Goal: Task Accomplishment & Management: Complete application form

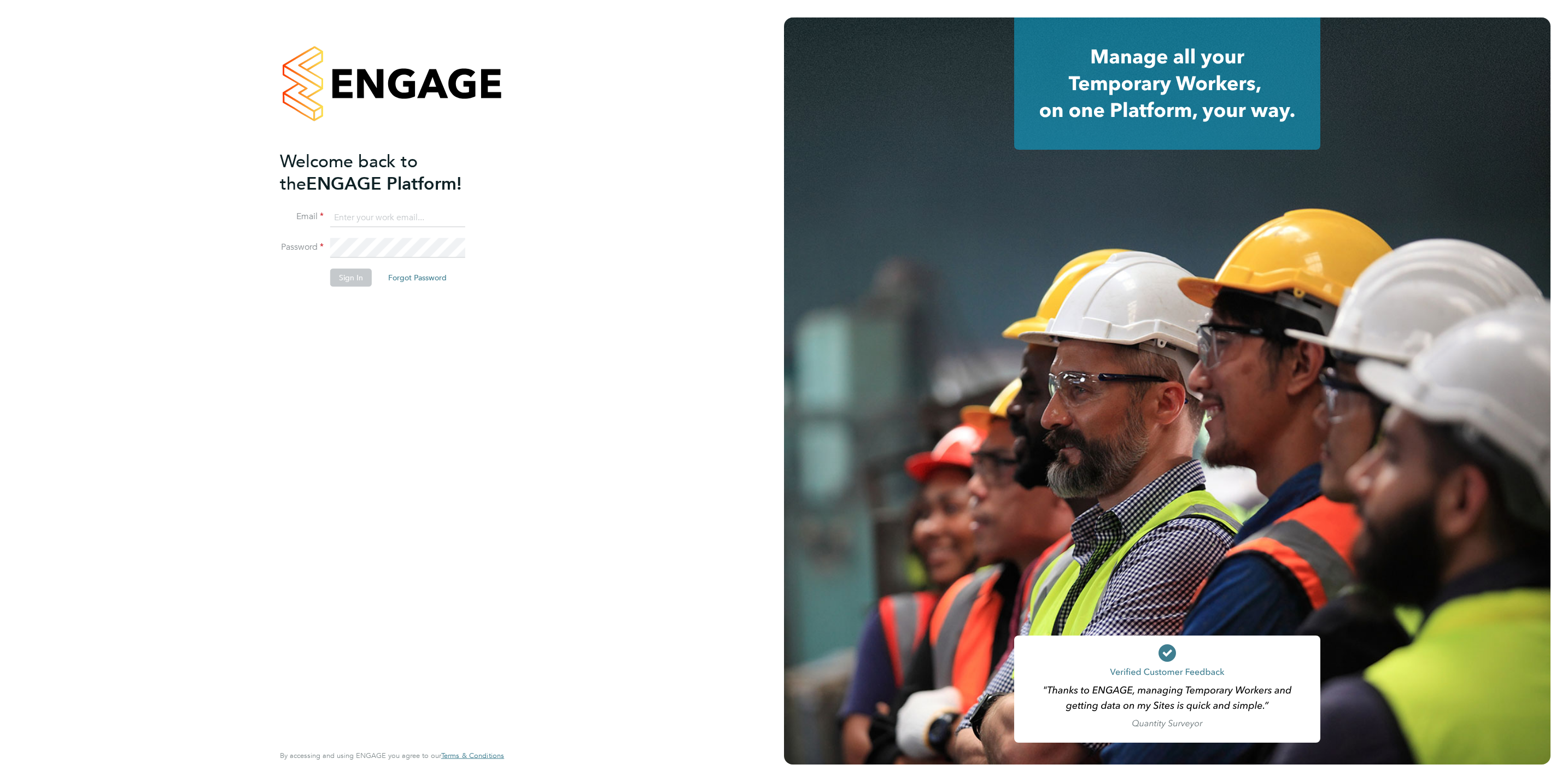
type input "lee@thinktrades.co.uk"
click at [358, 289] on li "Sign In Forgot Password" at bounding box center [386, 284] width 213 height 29
click at [357, 281] on button "Sign In" at bounding box center [350, 278] width 42 height 18
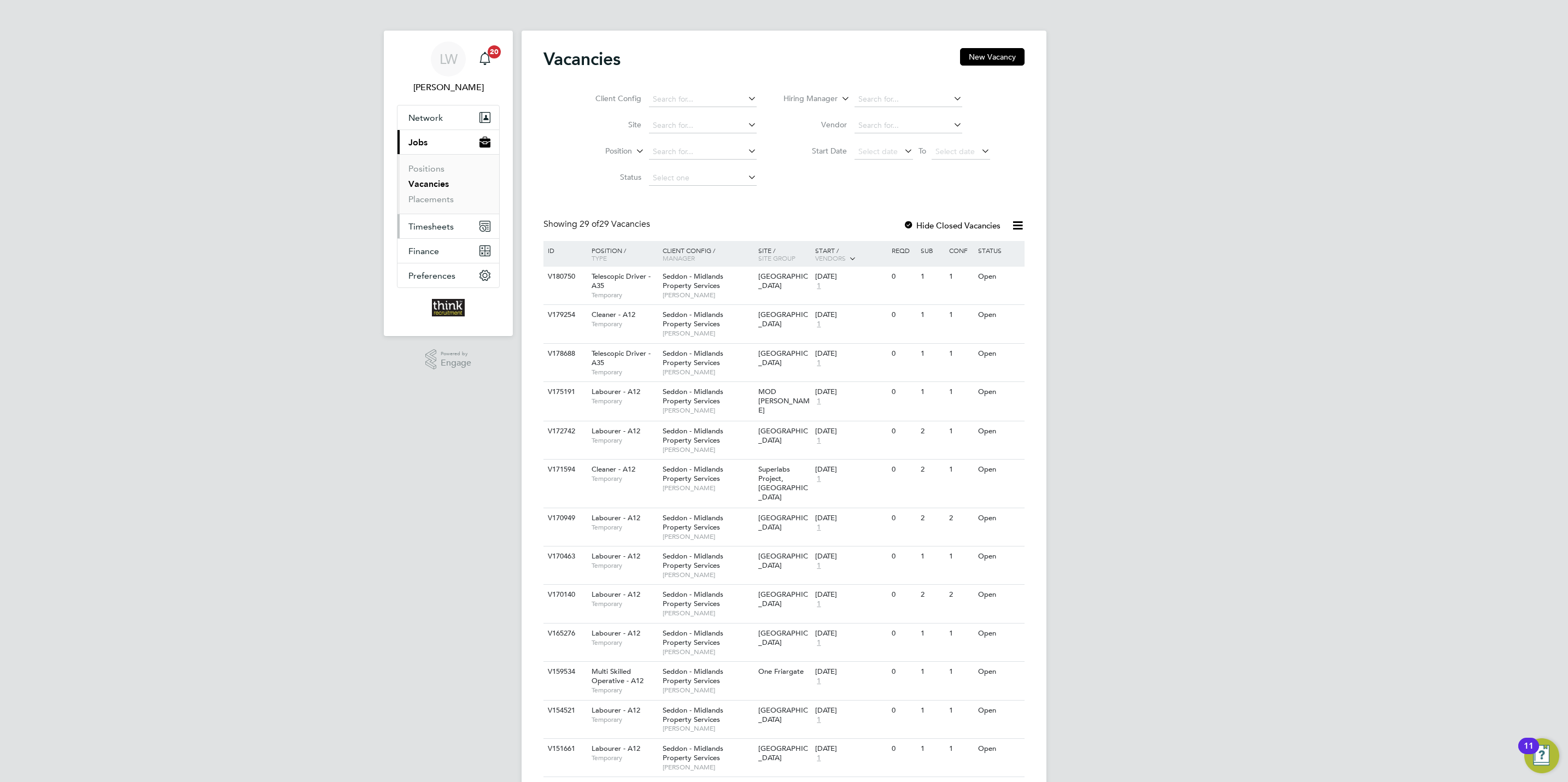
click at [430, 228] on span "Timesheets" at bounding box center [431, 226] width 45 height 11
click at [431, 199] on link "Timesheets" at bounding box center [431, 193] width 45 height 11
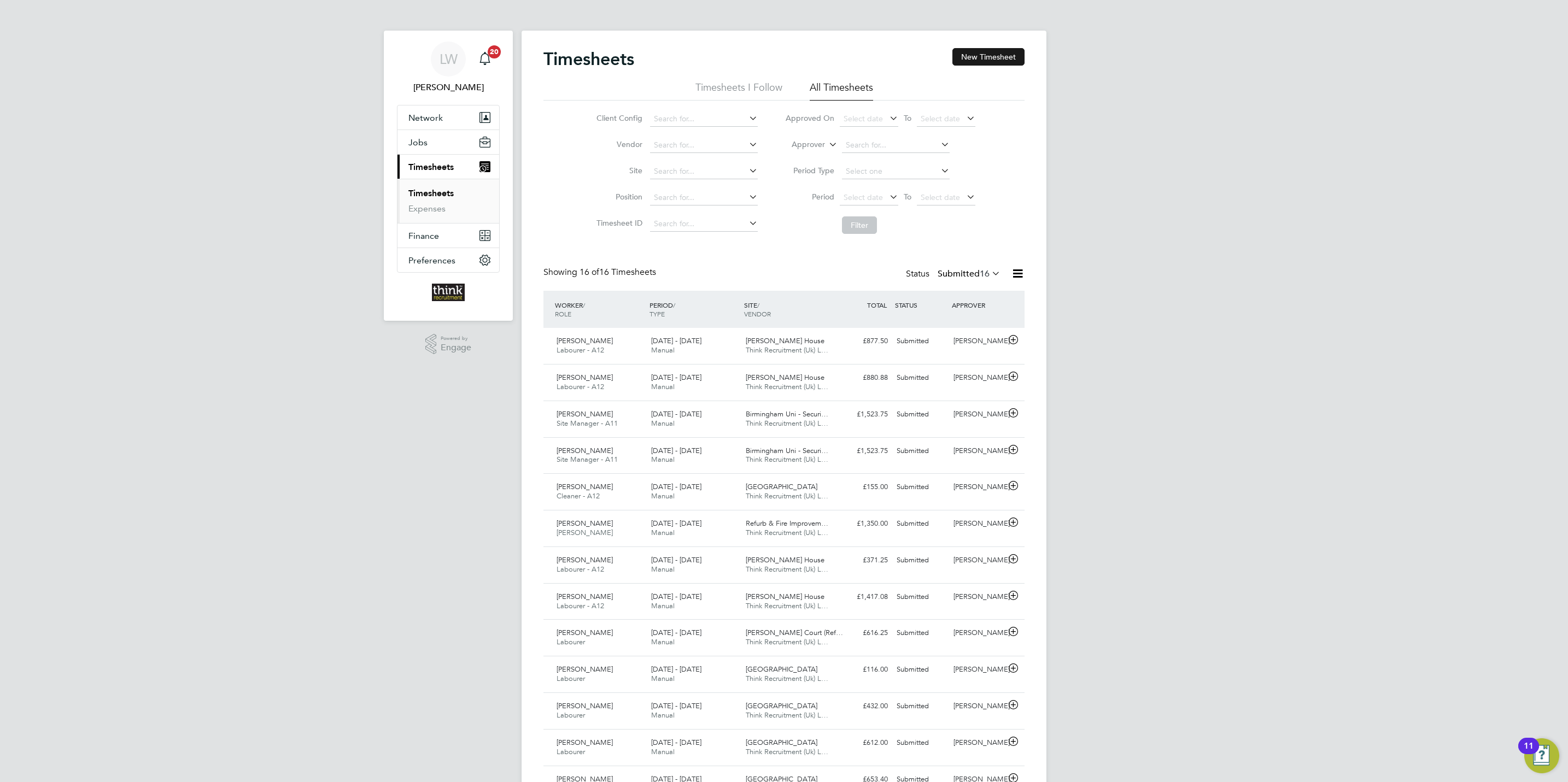
click at [986, 64] on button "New Timesheet" at bounding box center [988, 57] width 72 height 18
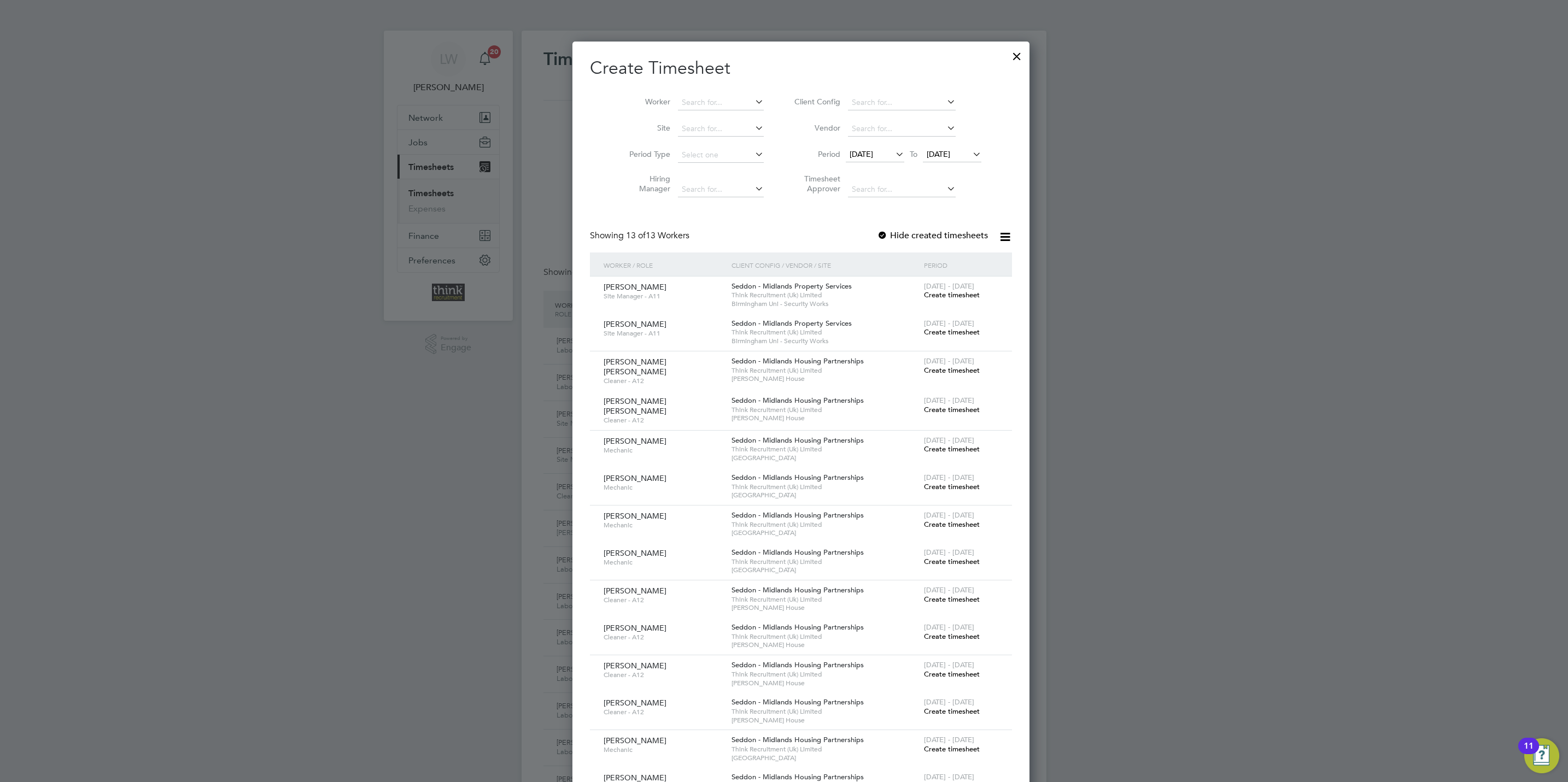
click at [940, 155] on span "[DATE]" at bounding box center [938, 153] width 23 height 10
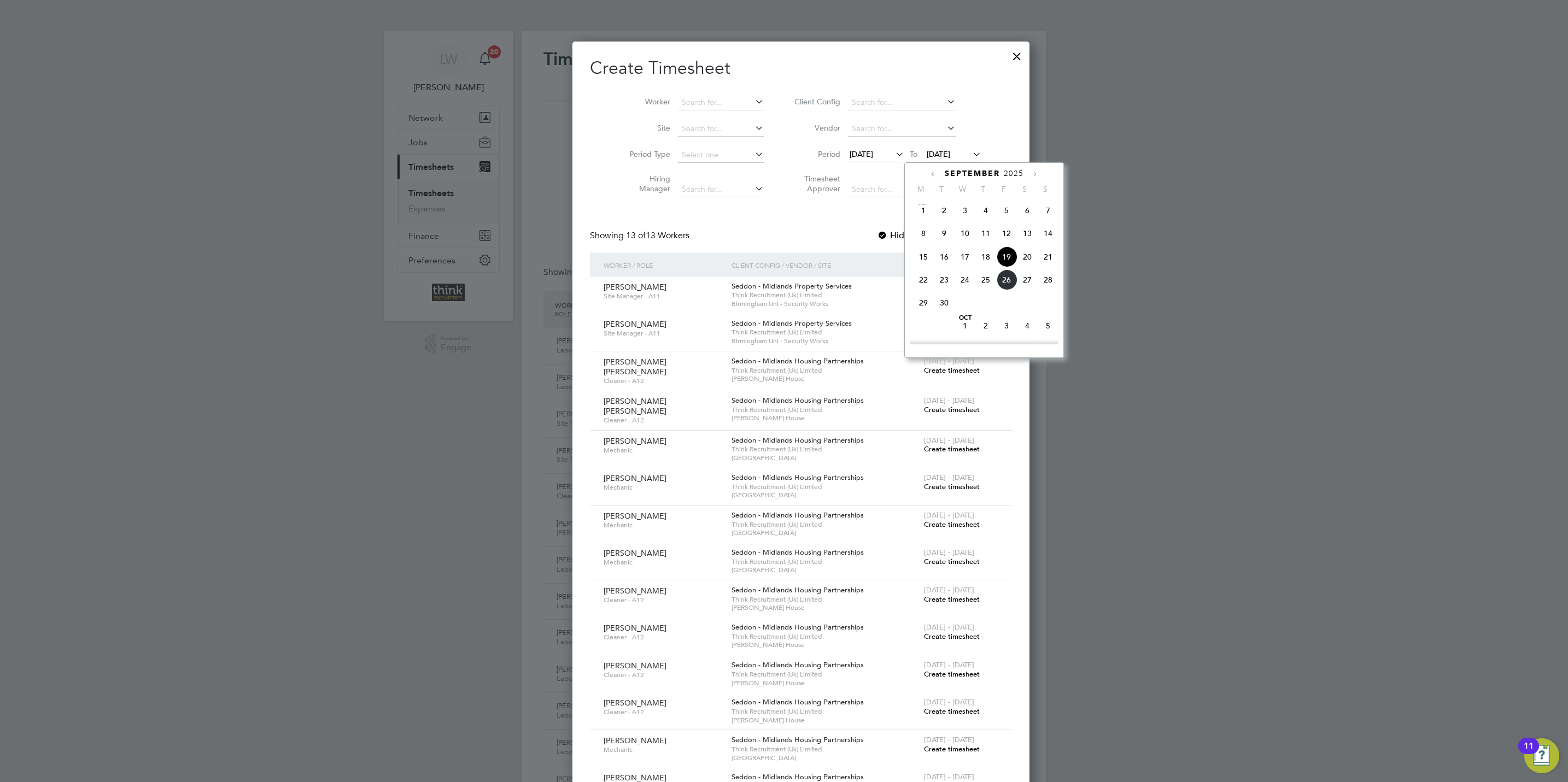
click at [1050, 286] on span "28" at bounding box center [1047, 279] width 21 height 21
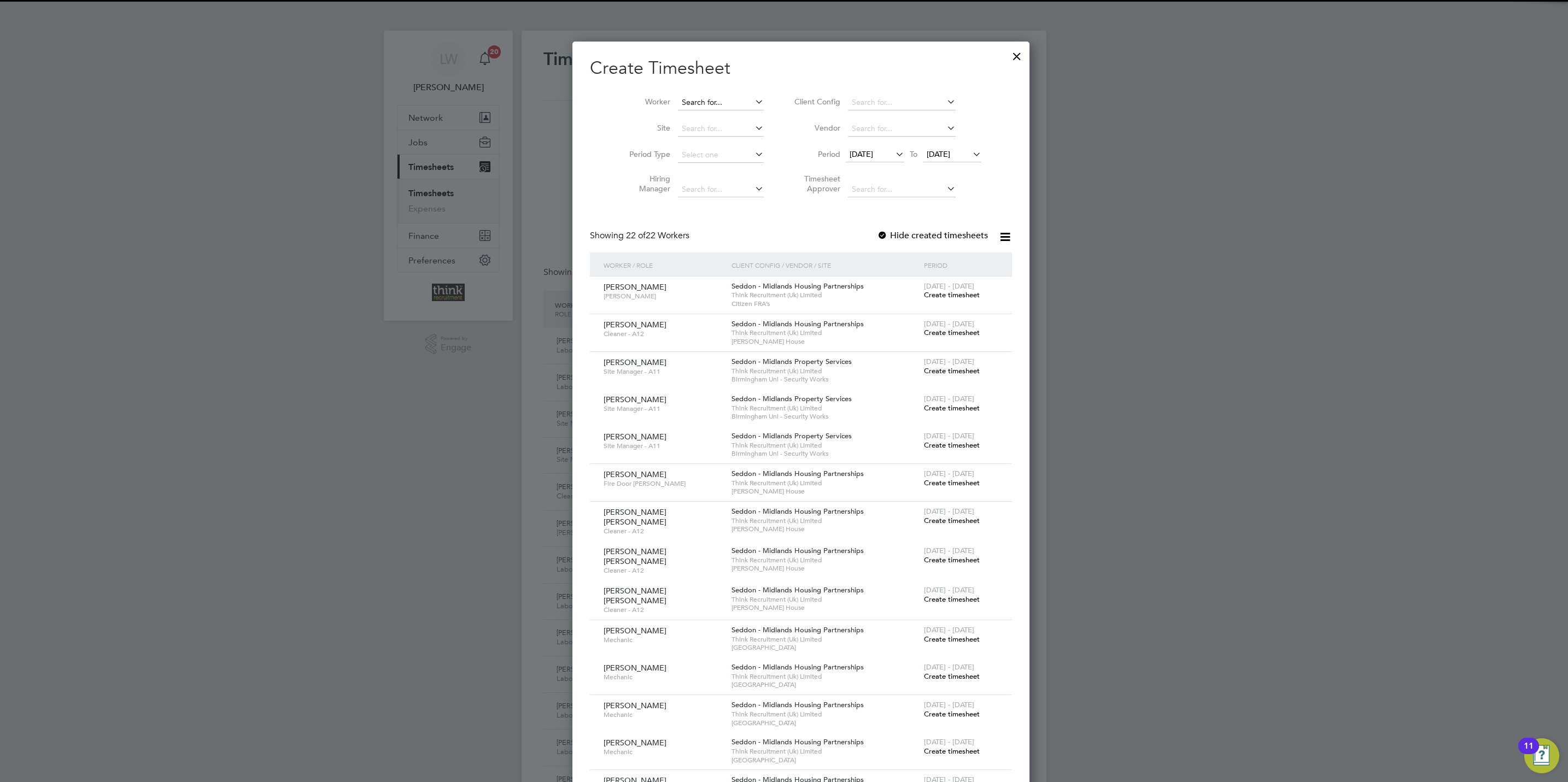
click at [701, 97] on input at bounding box center [720, 103] width 86 height 15
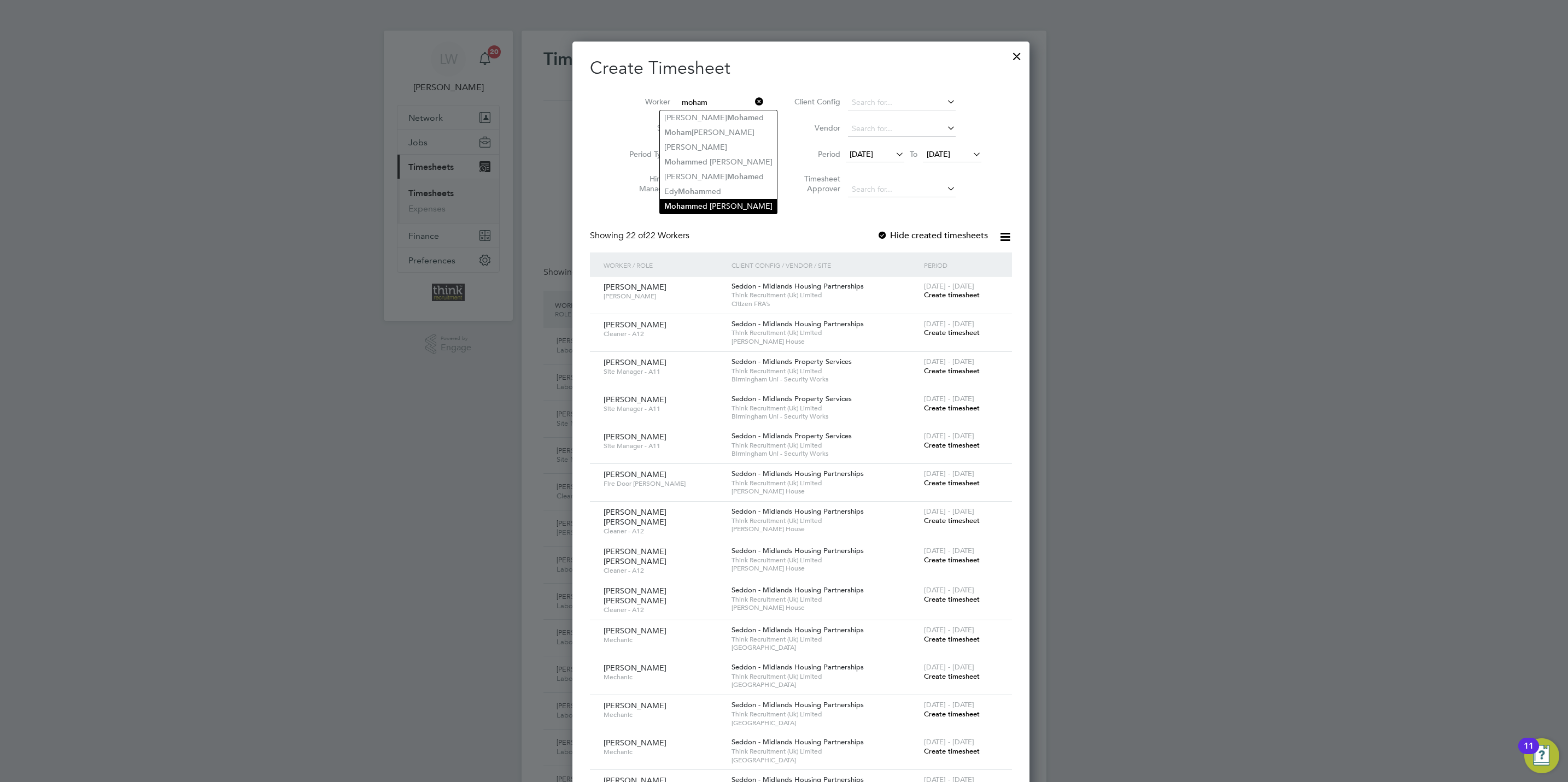
click at [734, 199] on li "Moham med [PERSON_NAME]" at bounding box center [718, 206] width 117 height 15
type input "[PERSON_NAME]"
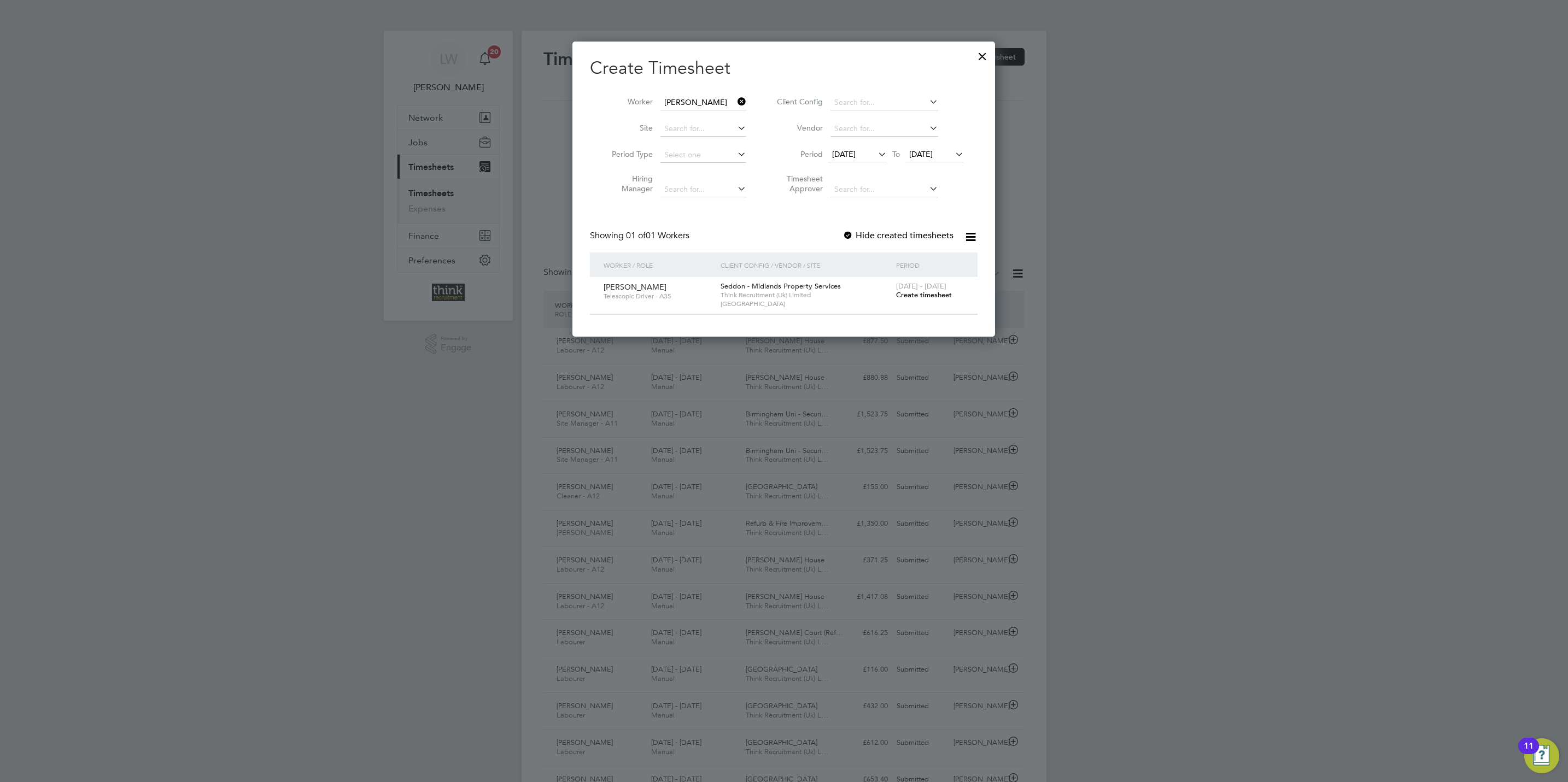
click at [907, 299] on span "Create timesheet" at bounding box center [924, 295] width 56 height 9
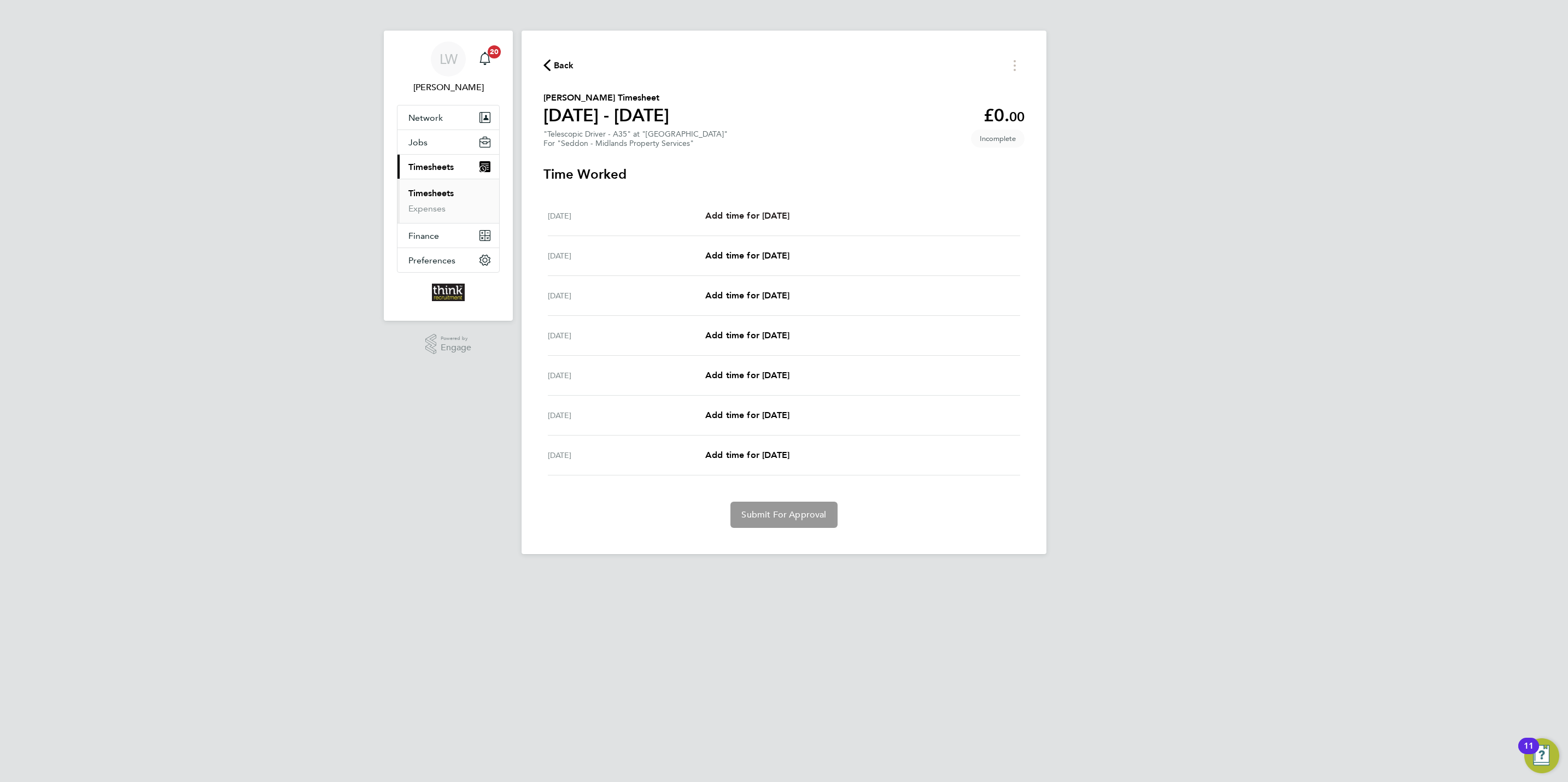
click at [767, 221] on link "Add time for [DATE]" at bounding box center [747, 216] width 84 height 13
select select "30"
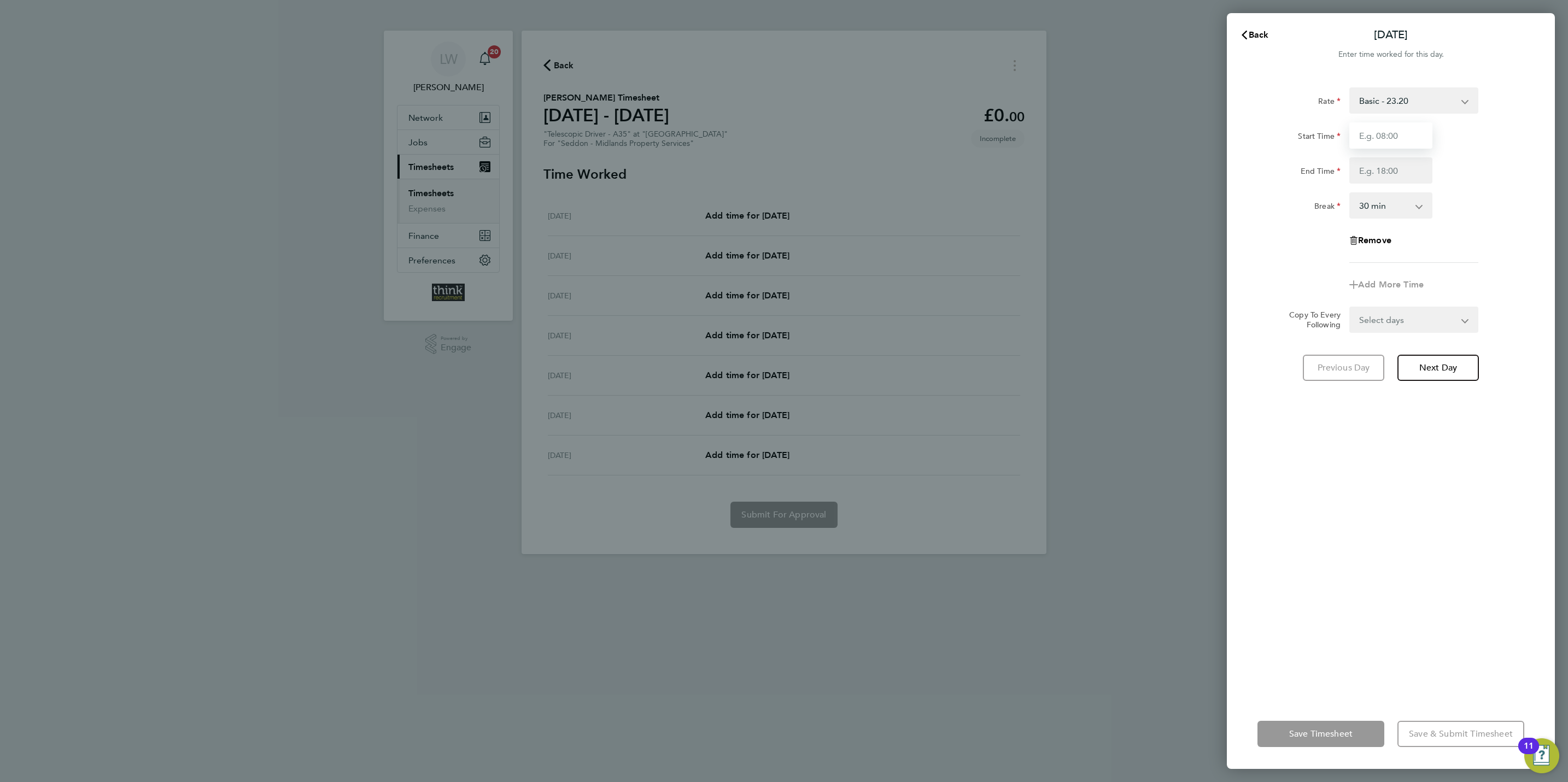
click at [1378, 138] on input "Start Time" at bounding box center [1390, 135] width 83 height 26
type input "06:30"
click at [1400, 177] on input "End Time" at bounding box center [1390, 170] width 83 height 26
type input "15:30"
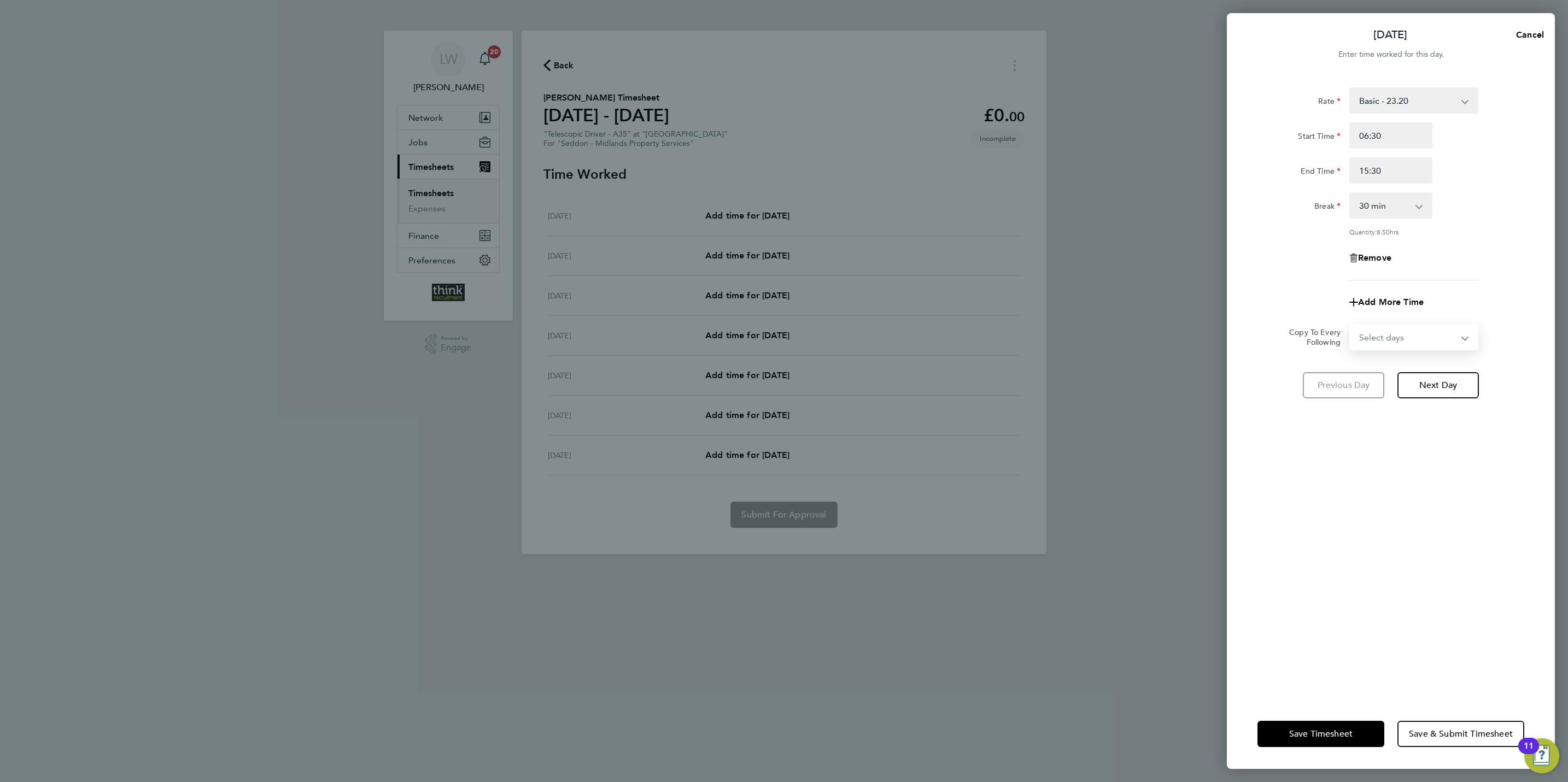
click at [1449, 317] on form "Rate Basic - 23.20 Start Time 06:30 End Time 15:30 Break 0 min 15 min 30 min 45…" at bounding box center [1390, 218] width 267 height 263
select select "WEEKDAY"
click at [1350, 325] on select "Select days Day Weekday (Mon-Fri) Weekend (Sat-Sun) [DATE] [DATE] [DATE] [DATE]…" at bounding box center [1408, 337] width 115 height 24
select select "[DATE]"
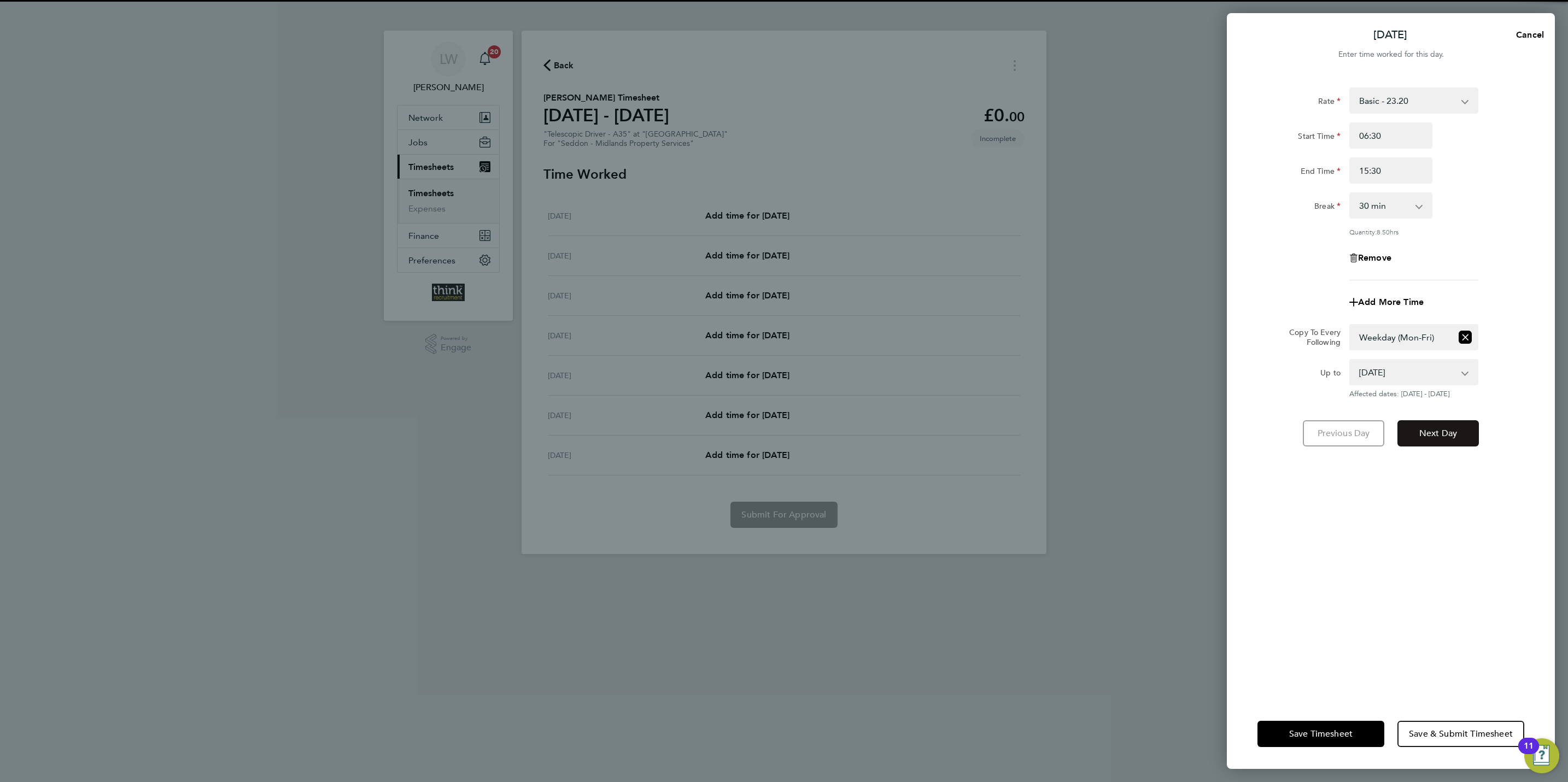
click at [1437, 432] on span "Next Day" at bounding box center [1438, 433] width 37 height 11
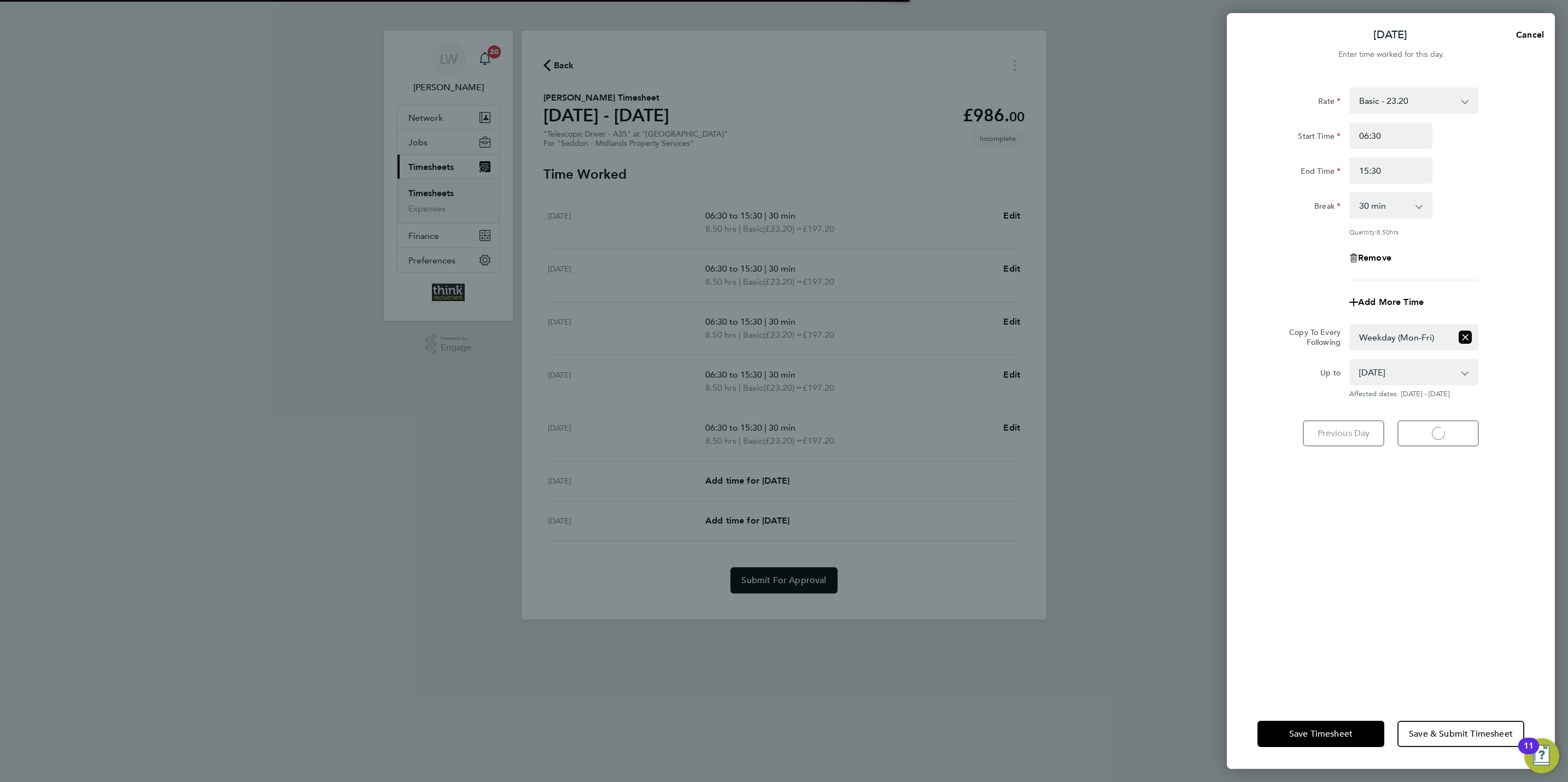
select select "30"
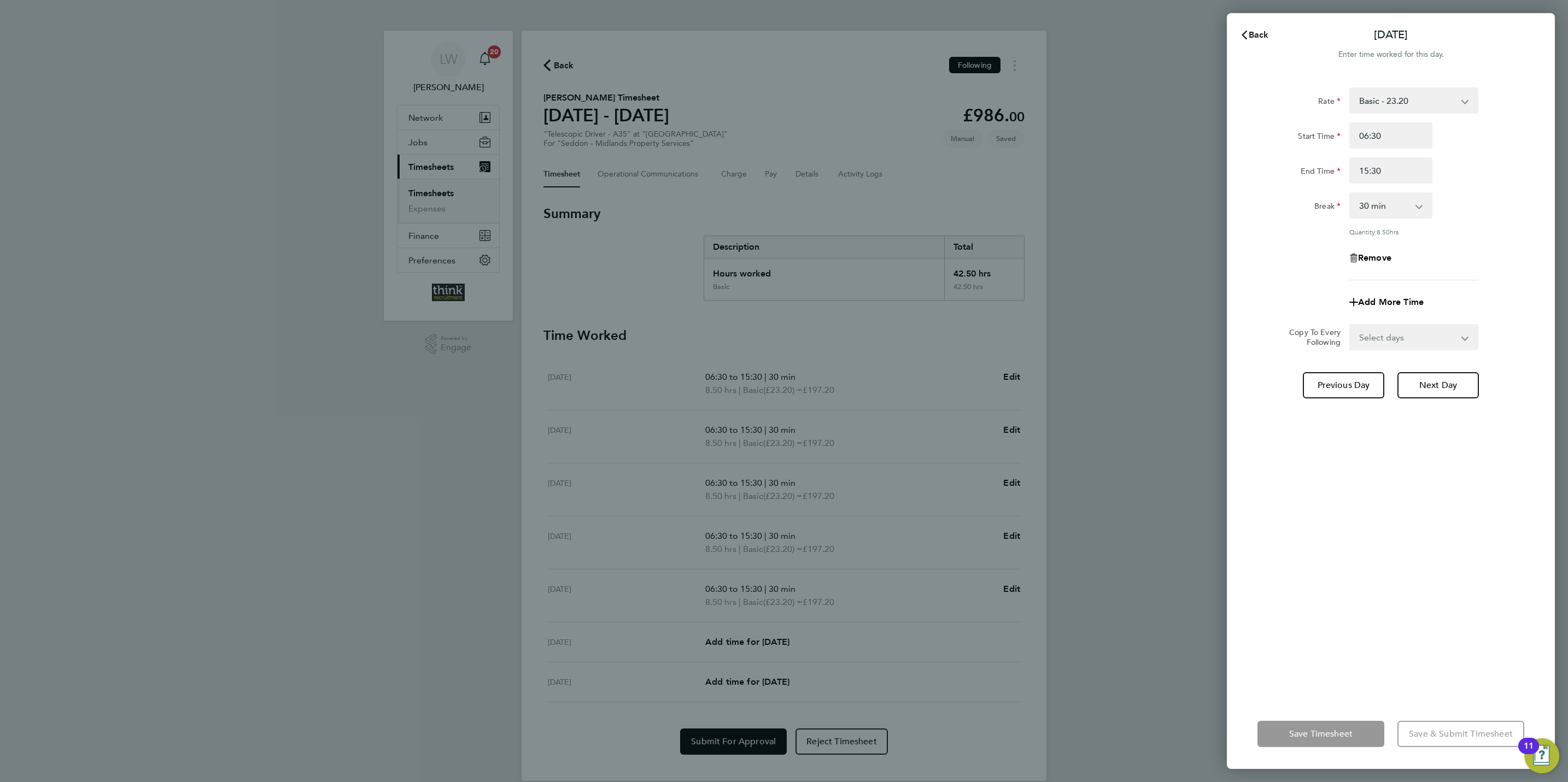
click at [1262, 41] on button "Back" at bounding box center [1253, 35] width 51 height 22
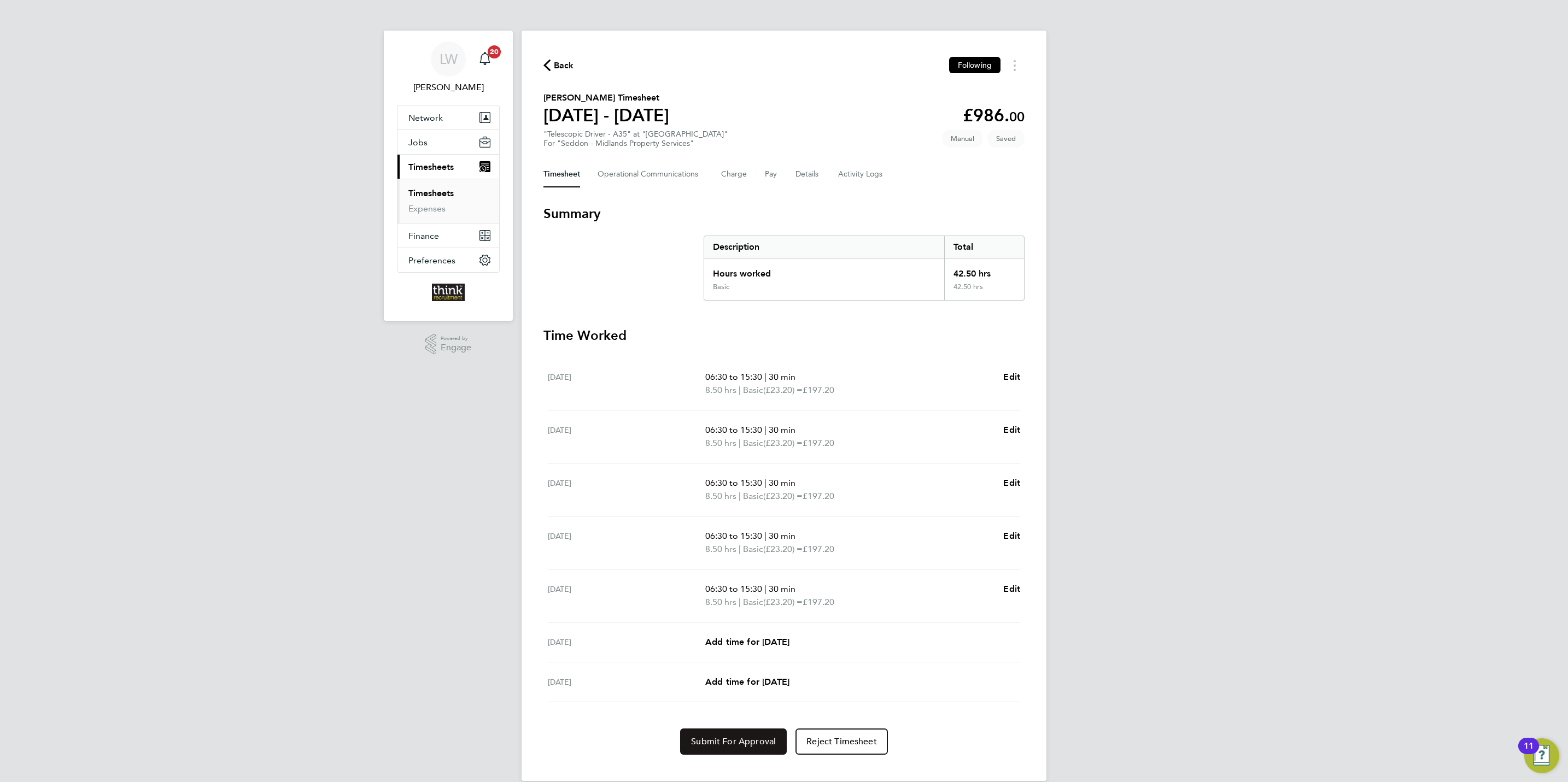
click at [744, 738] on span "Submit For Approval" at bounding box center [733, 742] width 85 height 11
click at [568, 71] on div "Back Following" at bounding box center [784, 65] width 481 height 17
click at [566, 71] on span "Back" at bounding box center [563, 65] width 21 height 13
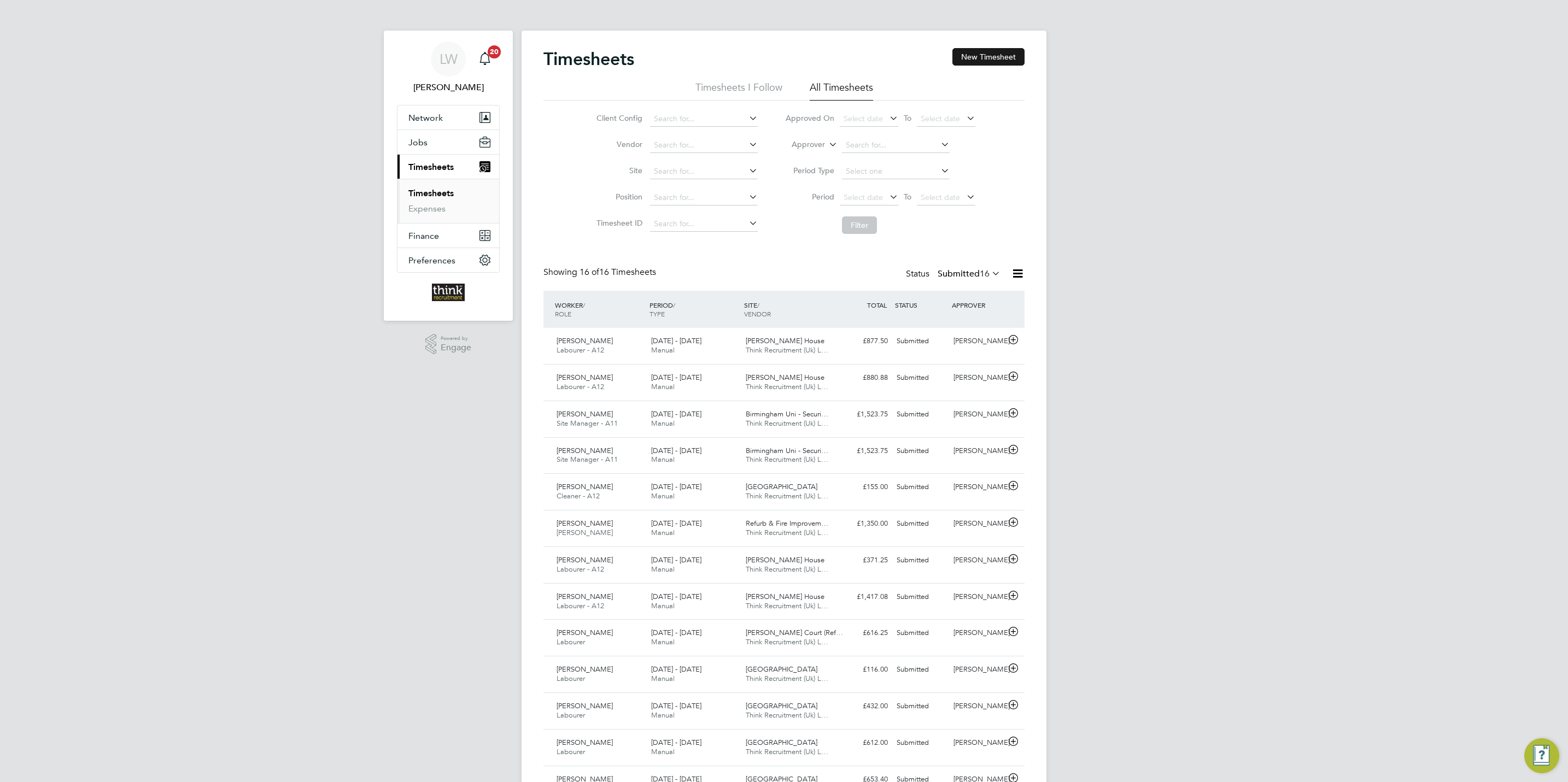
click at [978, 52] on button "New Timesheet" at bounding box center [988, 57] width 72 height 18
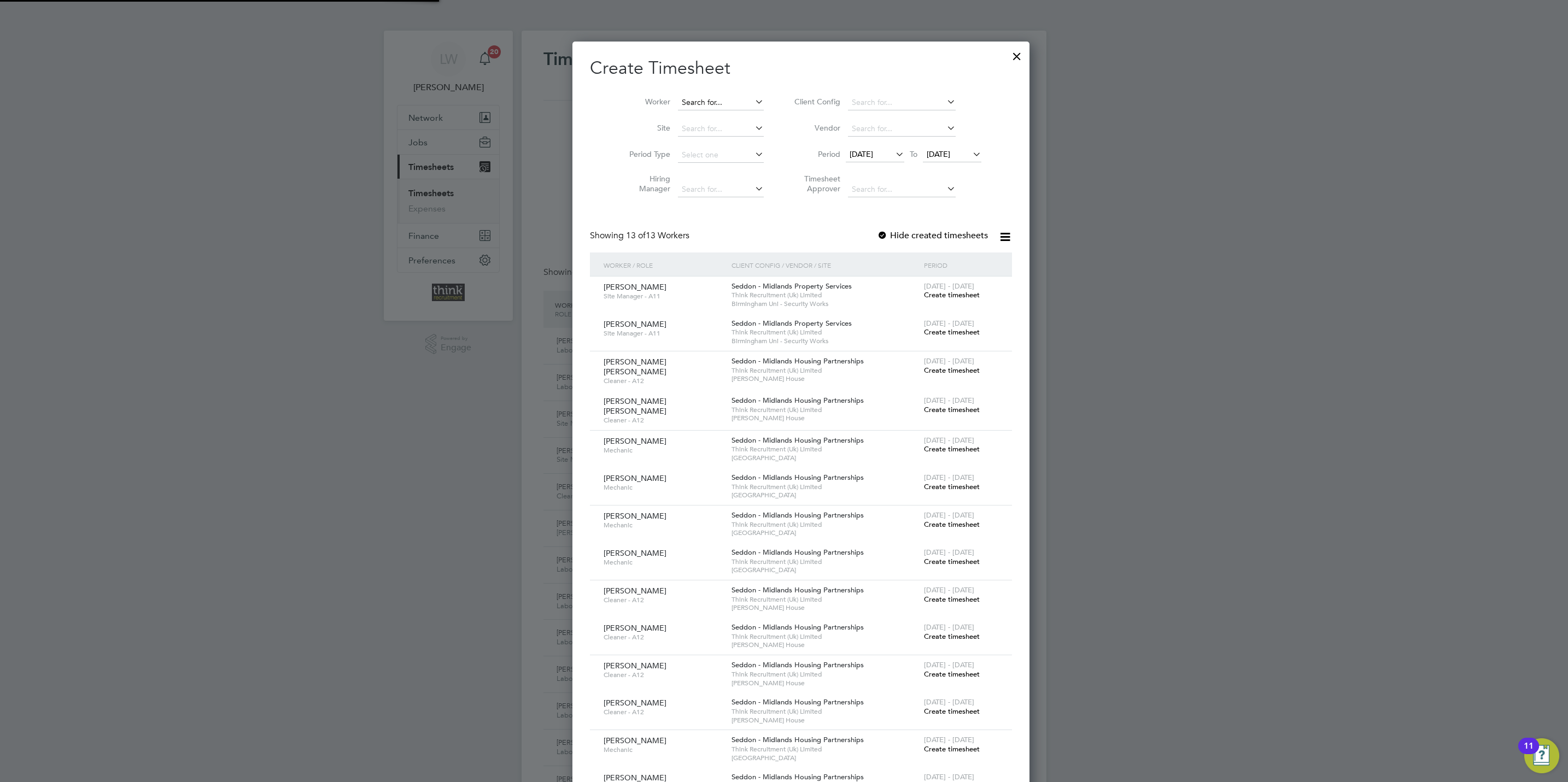
click at [681, 103] on input at bounding box center [720, 103] width 86 height 15
drag, startPoint x: 928, startPoint y: 154, endPoint x: 946, endPoint y: 174, distance: 26.9
click at [928, 153] on span "[DATE]" at bounding box center [938, 153] width 23 height 10
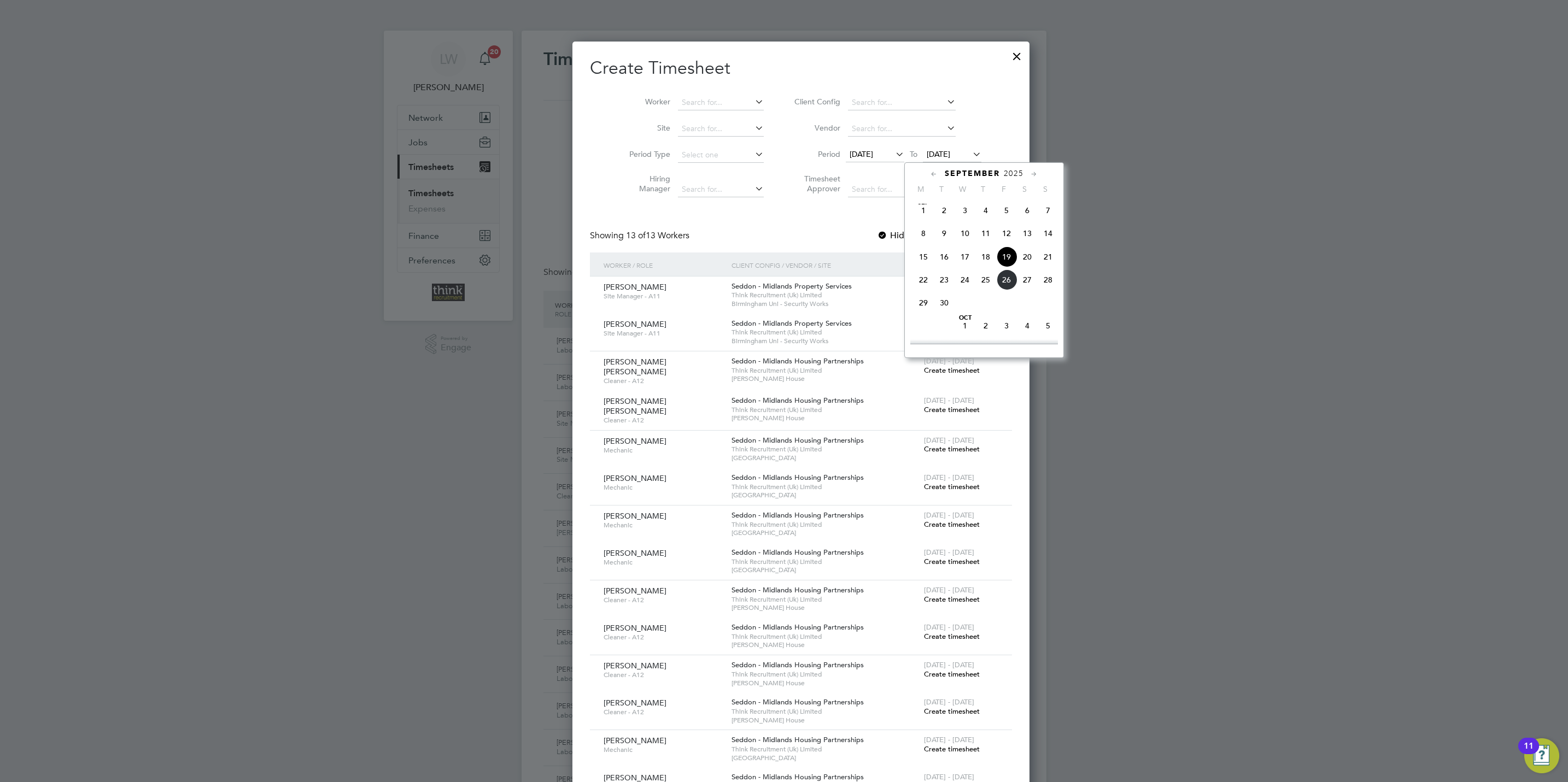
click at [1049, 284] on span "28" at bounding box center [1047, 279] width 21 height 21
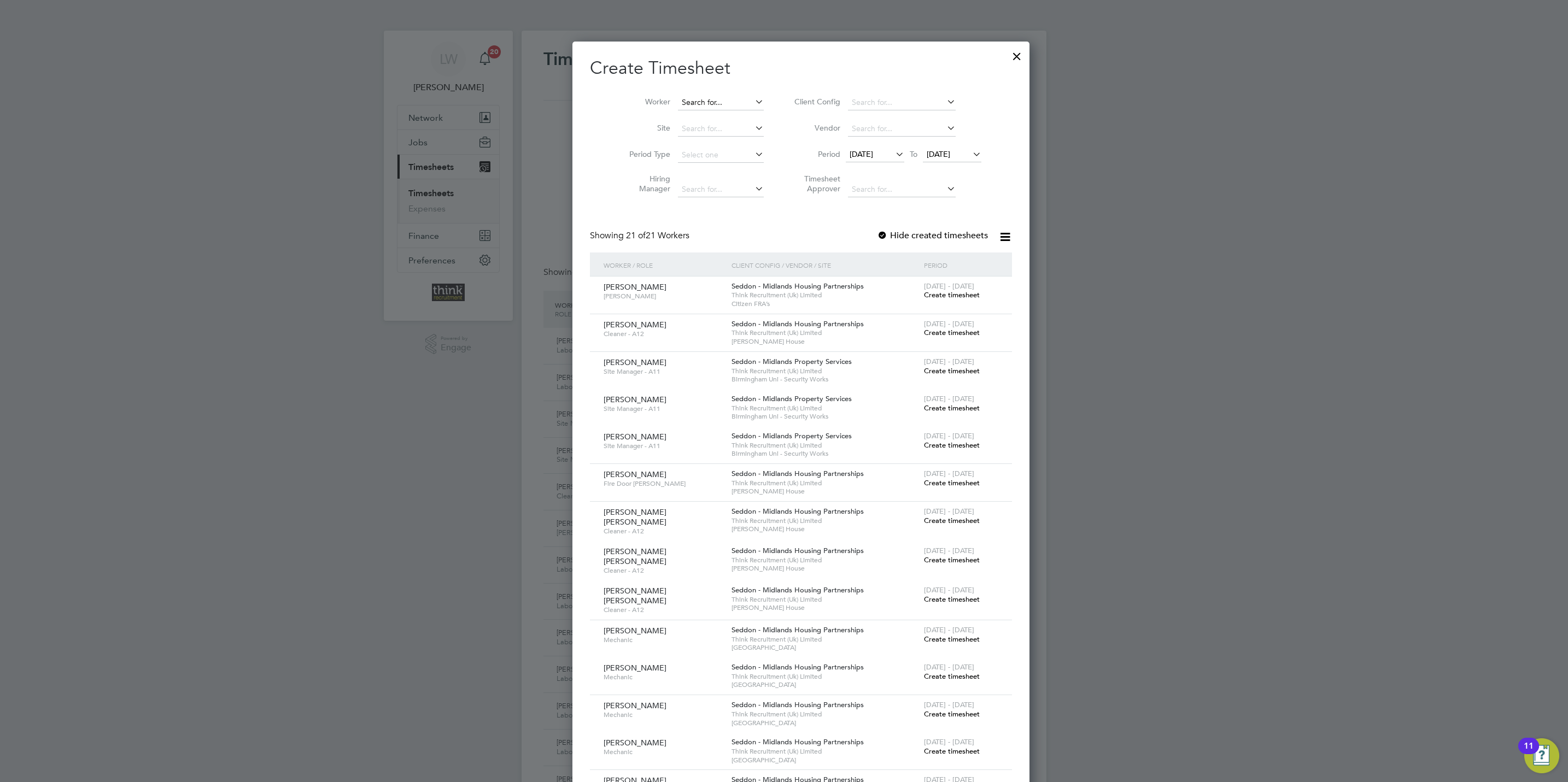
click at [690, 103] on input at bounding box center [720, 103] width 86 height 15
click at [697, 115] on li "[PERSON_NAME]" at bounding box center [727, 118] width 135 height 15
type input "[PERSON_NAME]"
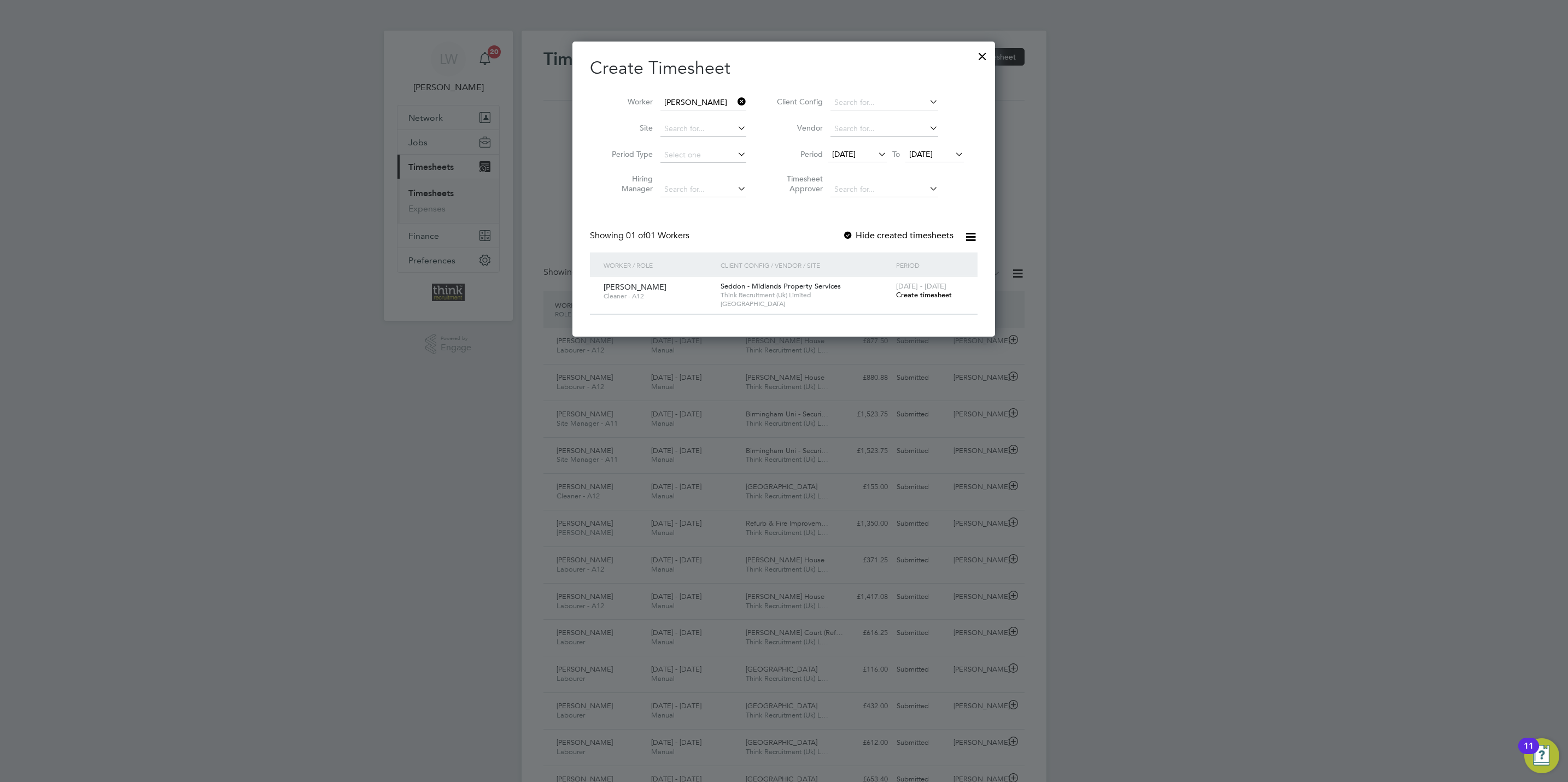
click at [921, 295] on span "Create timesheet" at bounding box center [924, 295] width 56 height 9
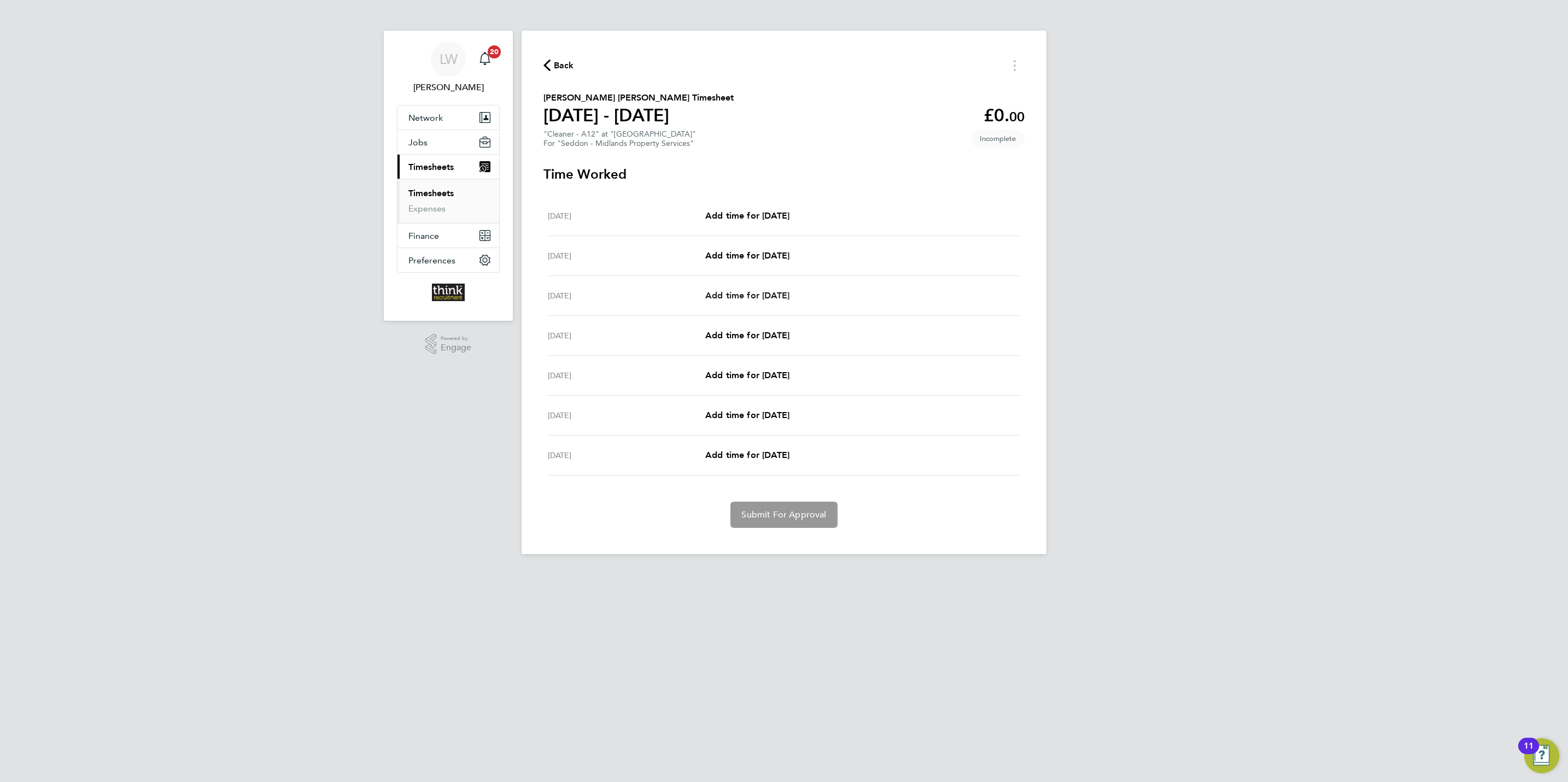
click at [743, 291] on span "Add time for [DATE]" at bounding box center [747, 296] width 84 height 11
select select "30"
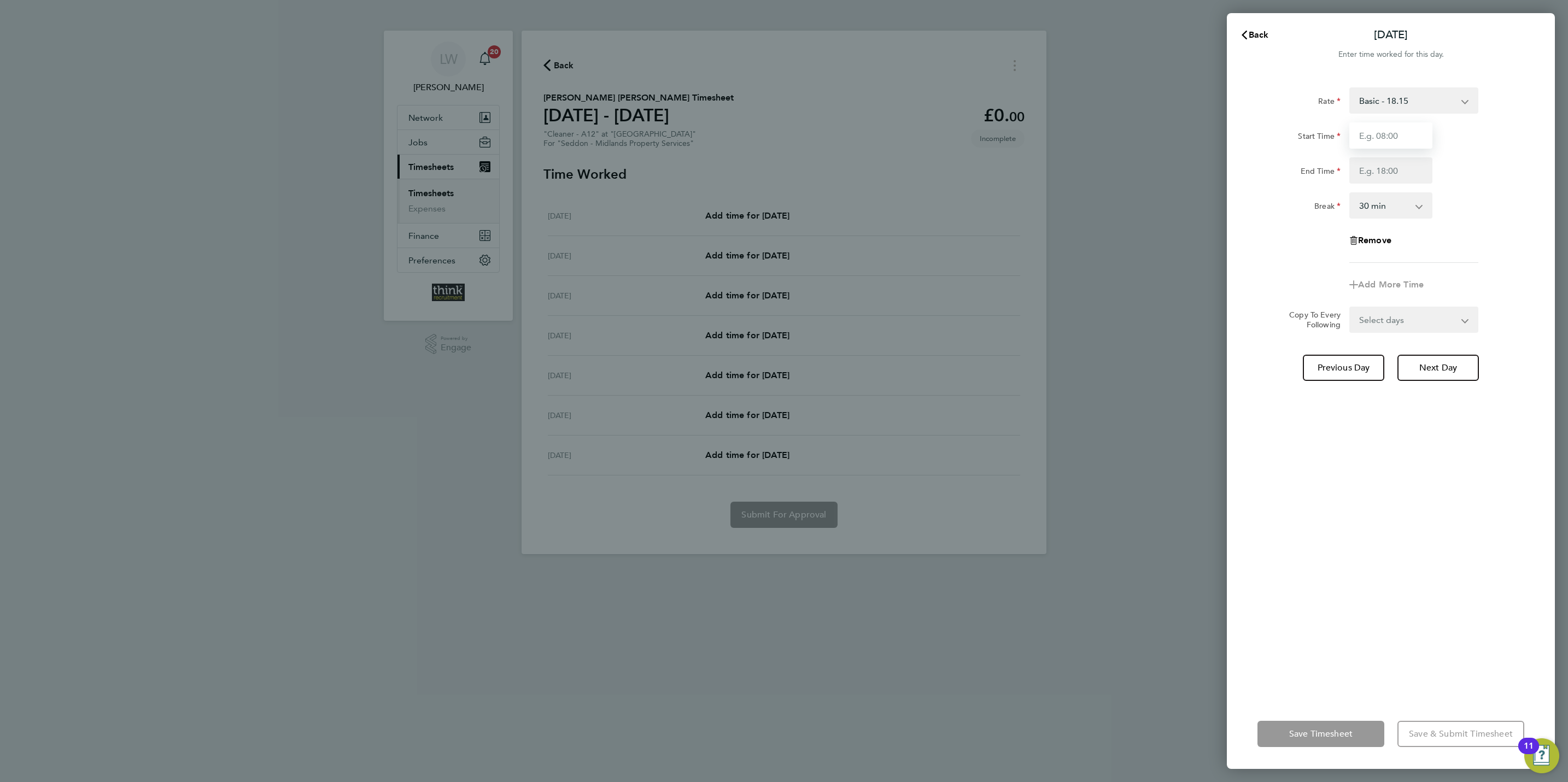
click at [1367, 146] on input "Start Time" at bounding box center [1390, 135] width 83 height 26
type input "12:00"
click at [1391, 176] on input "End Time" at bounding box center [1390, 170] width 83 height 26
type input "14:00"
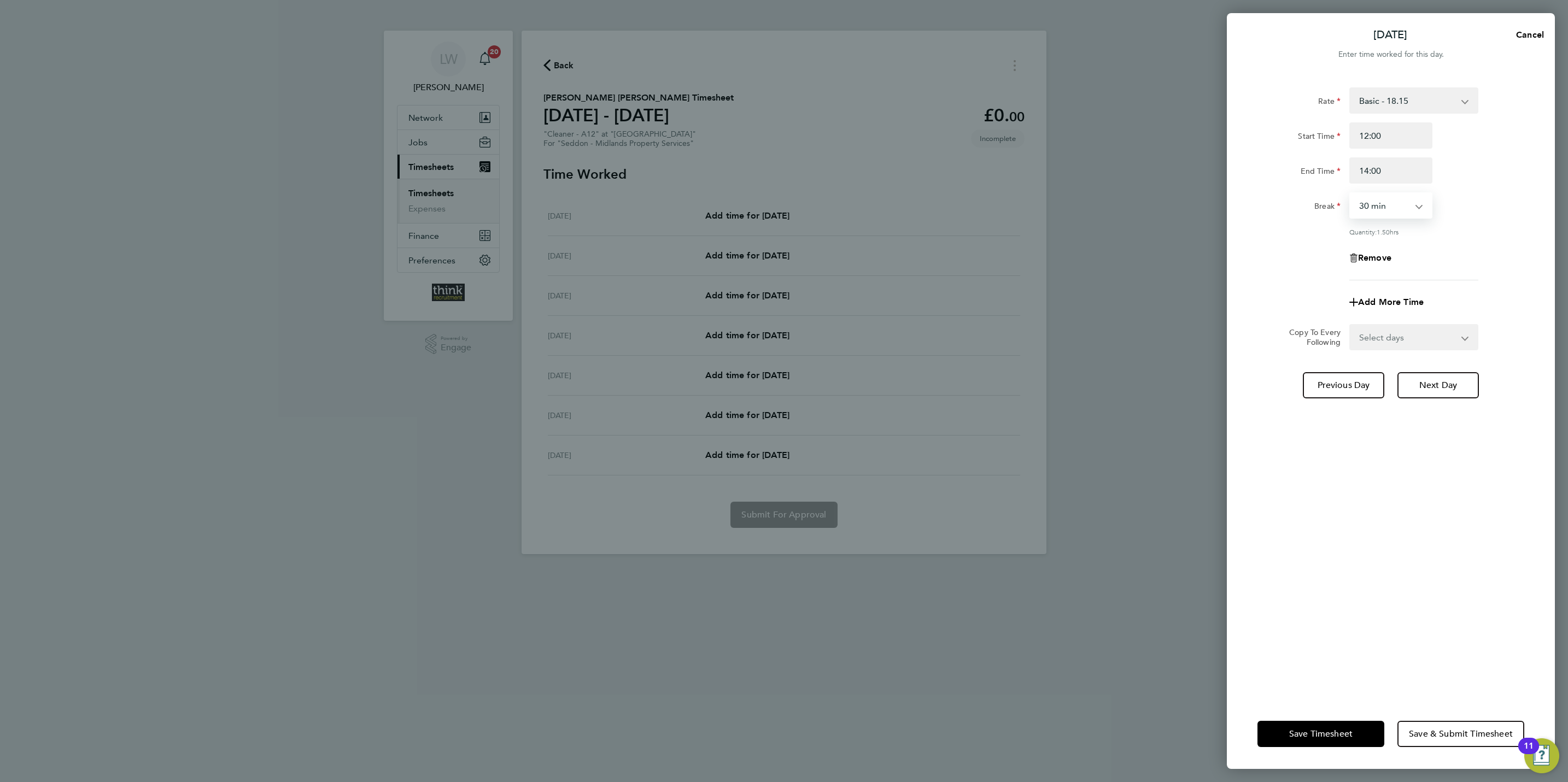
click at [1414, 211] on select "0 min 15 min 30 min 45 min 60 min 75 min 90 min" at bounding box center [1384, 205] width 68 height 24
select select "0"
click at [1350, 193] on select "0 min 15 min 30 min 45 min 60 min 75 min 90 min" at bounding box center [1384, 205] width 68 height 24
click at [1435, 380] on span "Next Day" at bounding box center [1438, 385] width 37 height 11
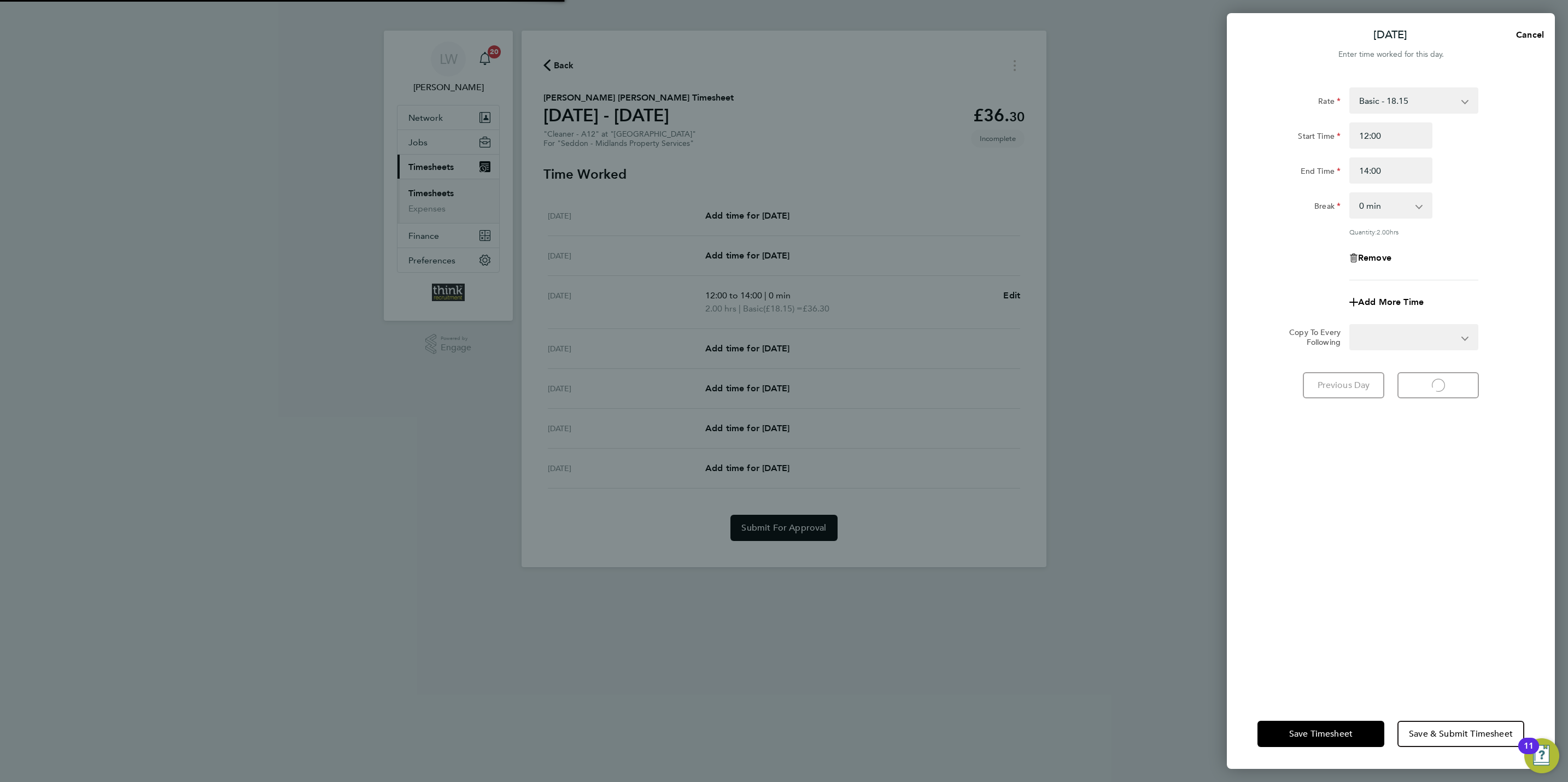
select select "30"
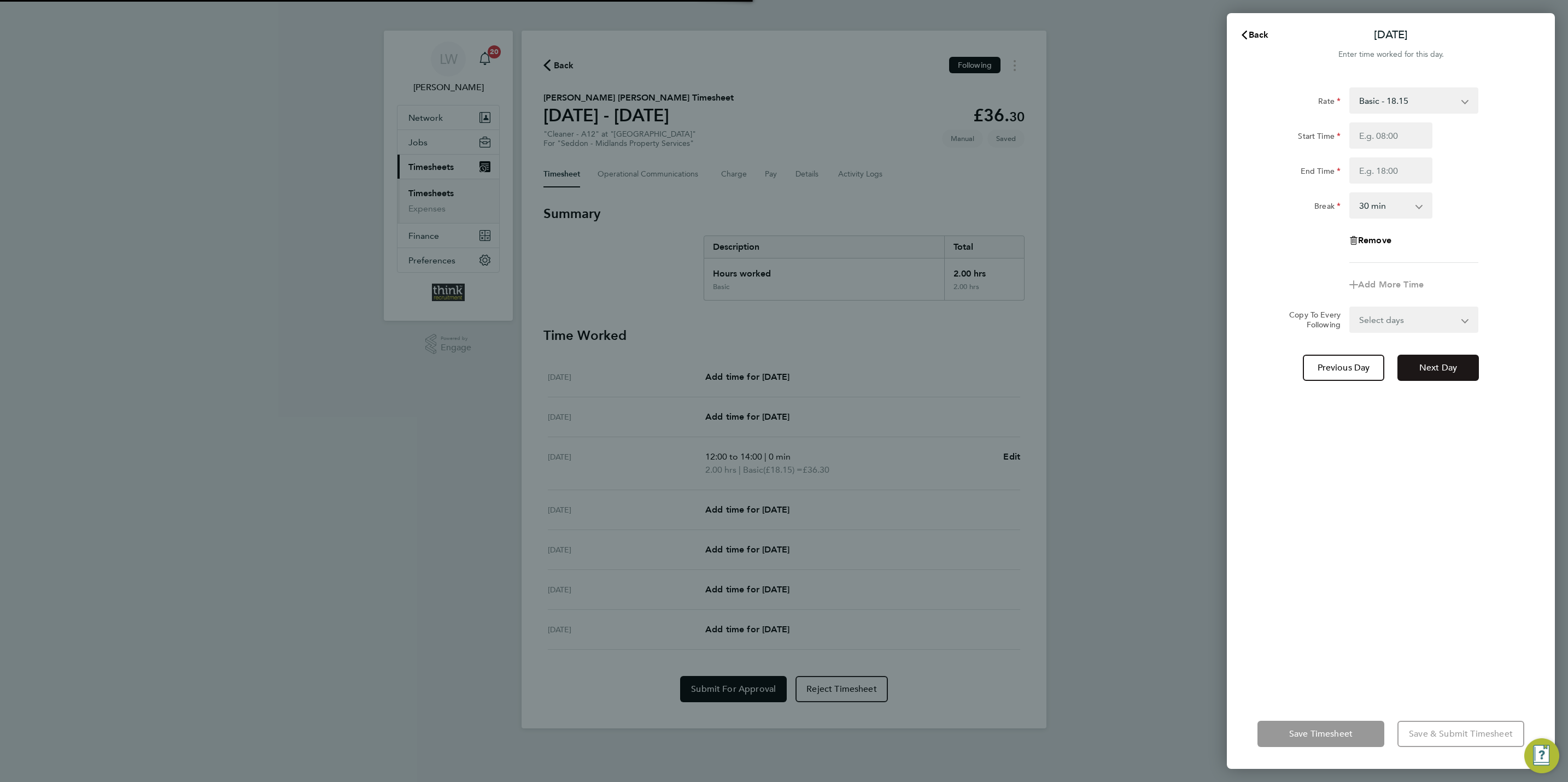
click at [1443, 373] on button "Next Day" at bounding box center [1437, 367] width 81 height 26
select select "30"
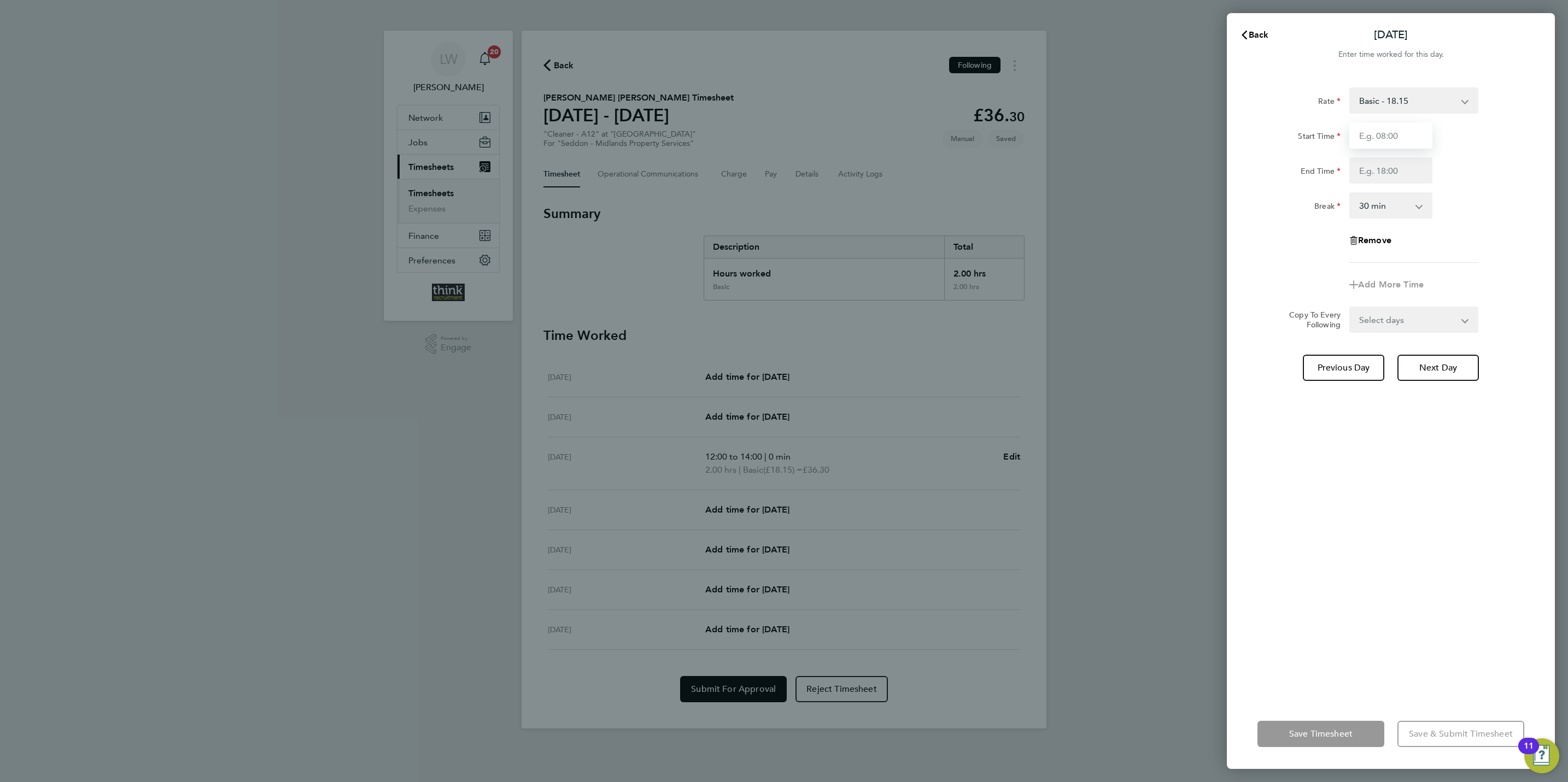
click at [1387, 139] on input "Start Time" at bounding box center [1390, 135] width 83 height 26
type input "12:00"
type input "14:00"
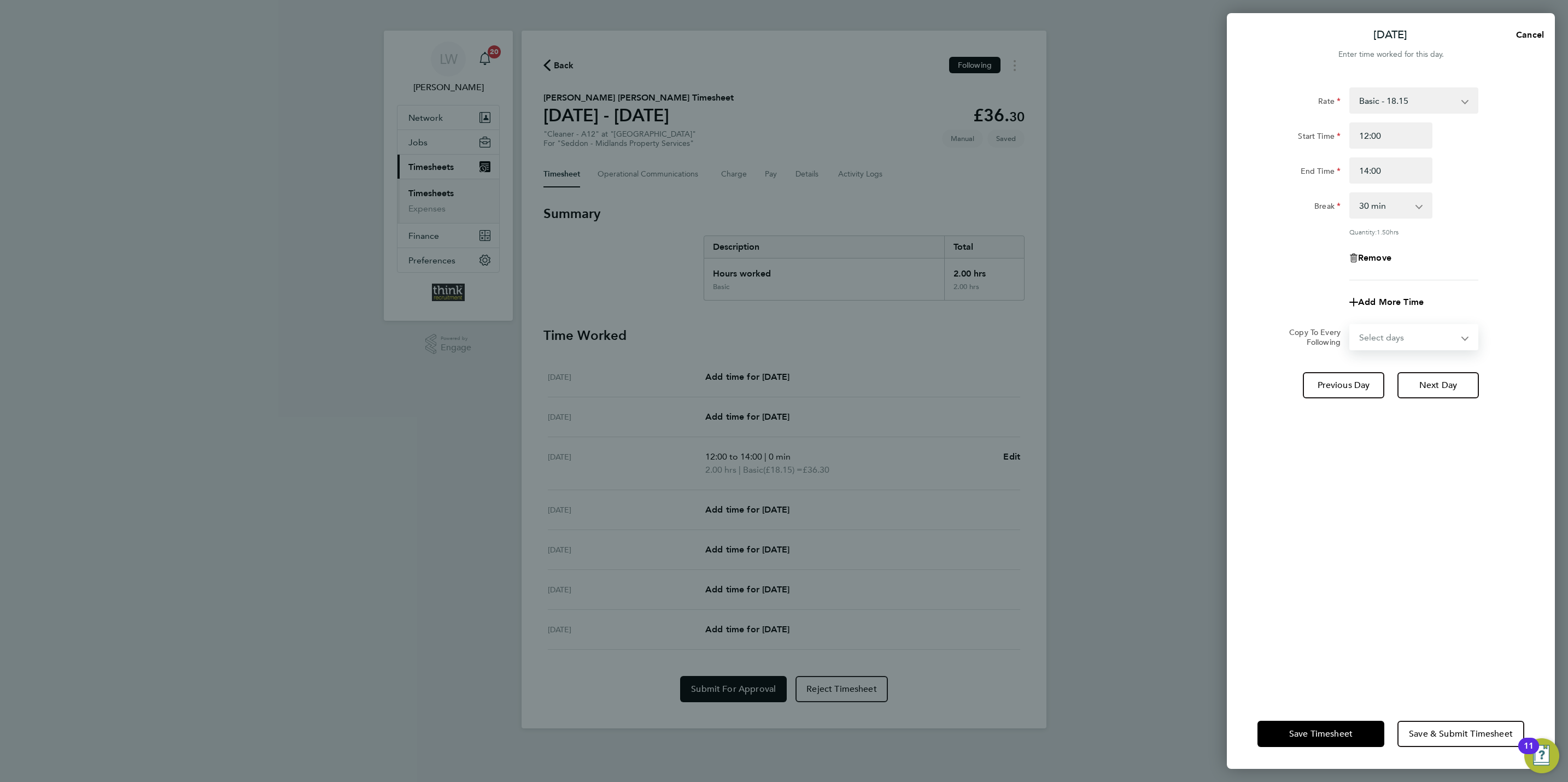
click at [1458, 338] on select "Select days Day Weekend (Sat-Sun) [DATE] [DATE]" at bounding box center [1408, 337] width 115 height 24
click at [1473, 289] on div "Add More Time" at bounding box center [1390, 301] width 275 height 26
click at [1343, 734] on span "Save Timesheet" at bounding box center [1320, 734] width 63 height 11
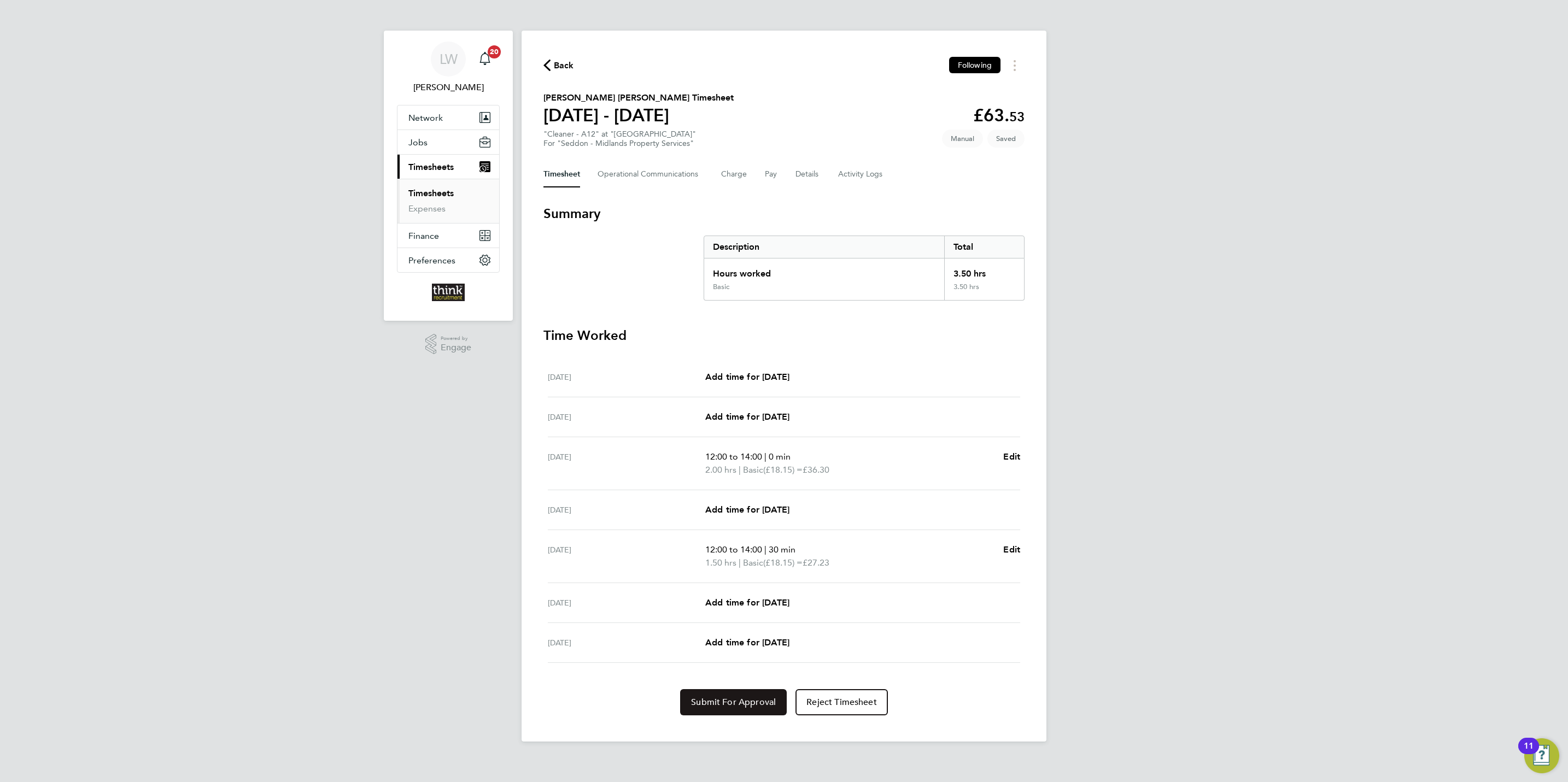
click at [727, 699] on span "Submit For Approval" at bounding box center [733, 703] width 85 height 11
click at [566, 68] on span "Back" at bounding box center [563, 65] width 21 height 13
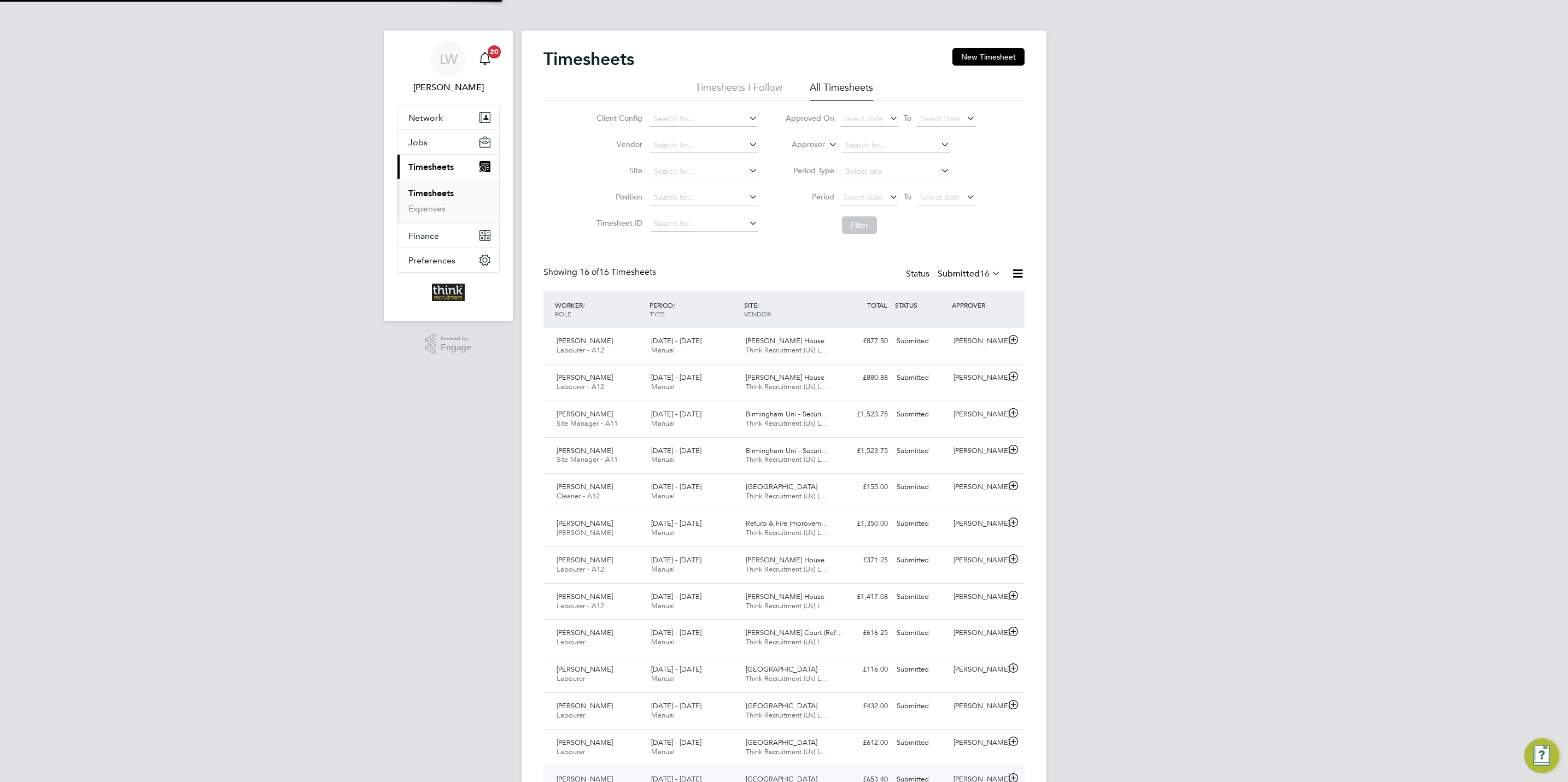
scroll to position [28, 95]
